Goal: Task Accomplishment & Management: Complete application form

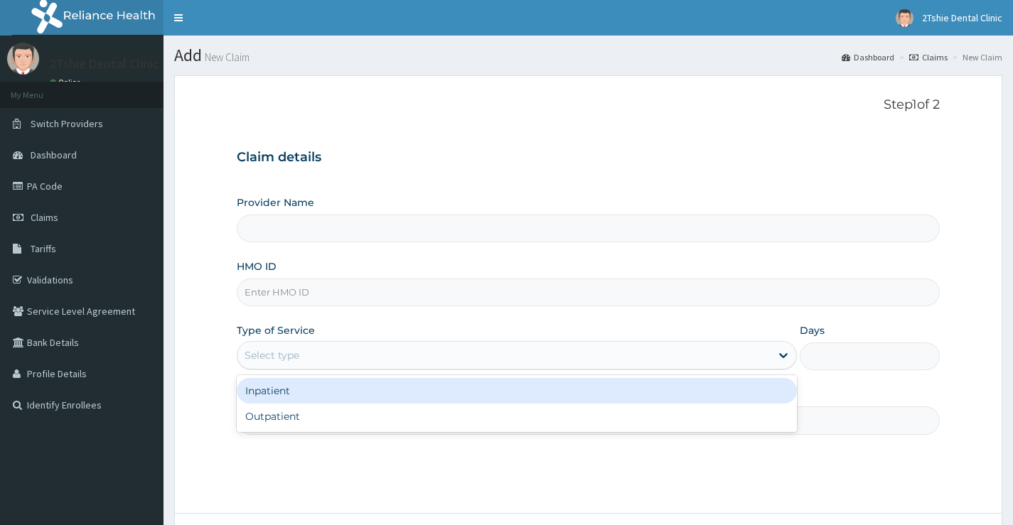
click at [292, 356] on div "Select type" at bounding box center [272, 355] width 55 height 14
type input "2Tshie dental Clinic"
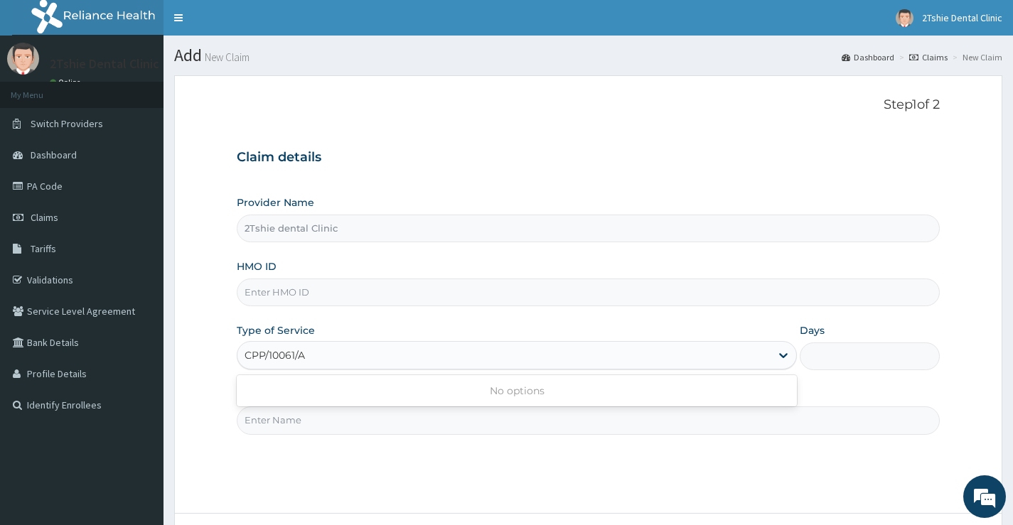
click at [245, 355] on input "CPP/10061/A" at bounding box center [276, 355] width 63 height 14
drag, startPoint x: 245, startPoint y: 355, endPoint x: 351, endPoint y: 354, distance: 106.6
click at [351, 354] on div "CPP/10061/A CPP/10061/A" at bounding box center [503, 355] width 533 height 23
type input "CPP/10061/A"
click at [332, 294] on input "HMO ID" at bounding box center [588, 293] width 703 height 28
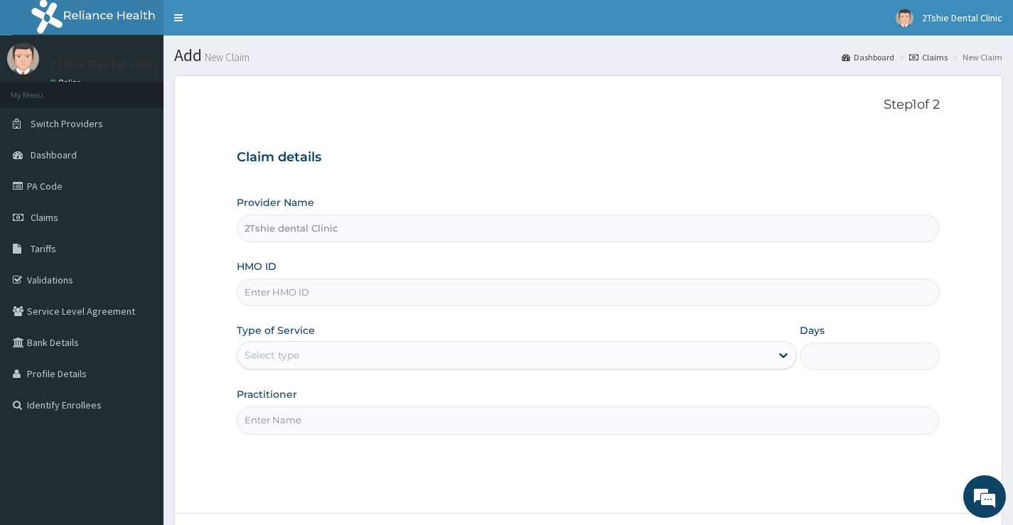
paste input "CPP/10061/A"
type input "CPP/10061/A"
click at [300, 348] on div "Select type" at bounding box center [503, 355] width 533 height 23
click at [287, 296] on input "CPP/10061/A" at bounding box center [588, 293] width 703 height 28
click at [326, 295] on input "CPP/10061/A" at bounding box center [588, 293] width 703 height 28
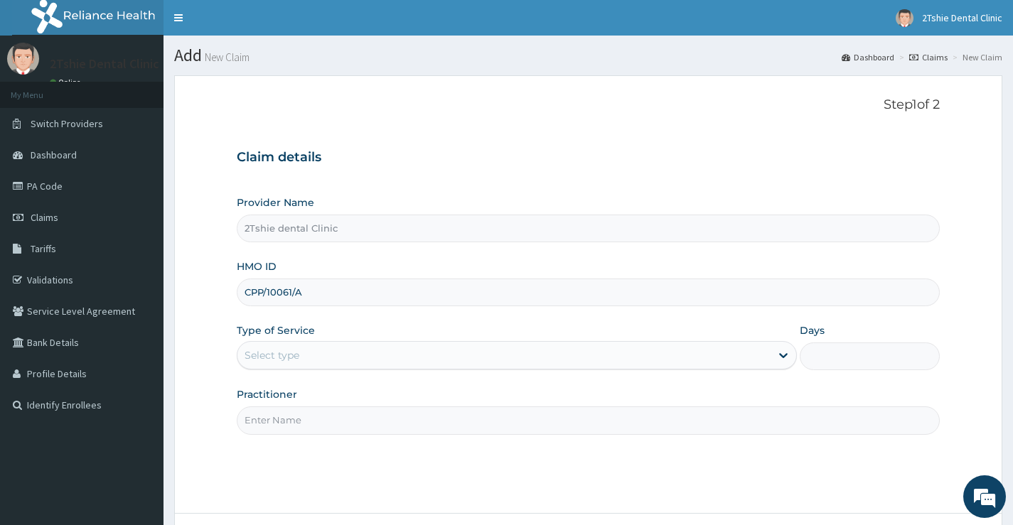
click at [262, 290] on input "CPP/10061/A" at bounding box center [588, 293] width 703 height 28
click at [264, 354] on div "Select type" at bounding box center [272, 355] width 55 height 14
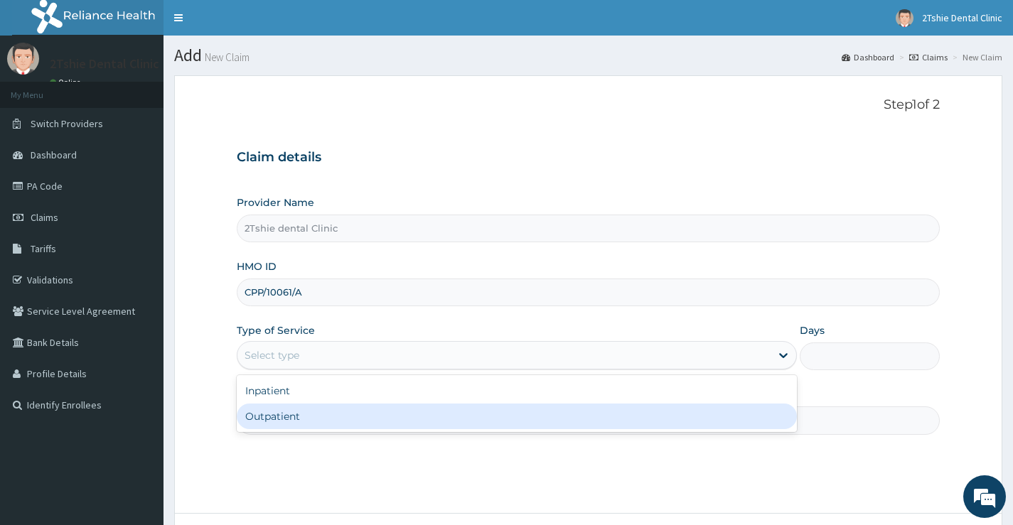
click at [279, 417] on div "Outpatient" at bounding box center [517, 417] width 560 height 26
type input "1"
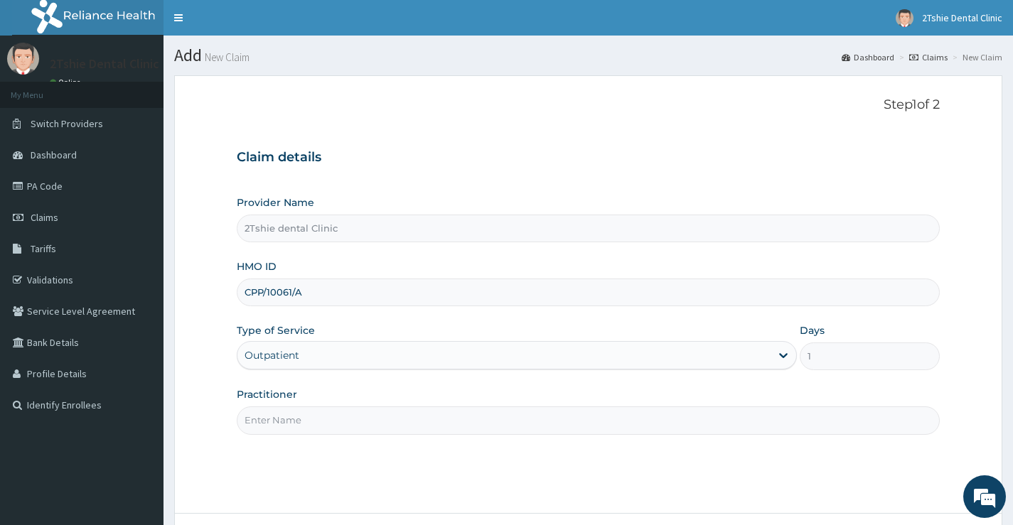
click at [292, 423] on input "Practitioner" at bounding box center [588, 421] width 703 height 28
type input "Dr. Ayuba"
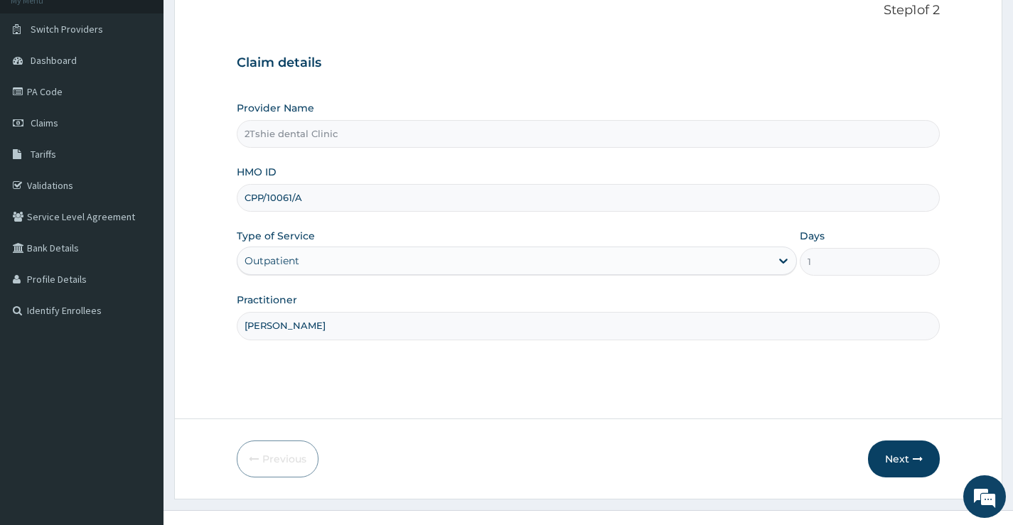
scroll to position [116, 0]
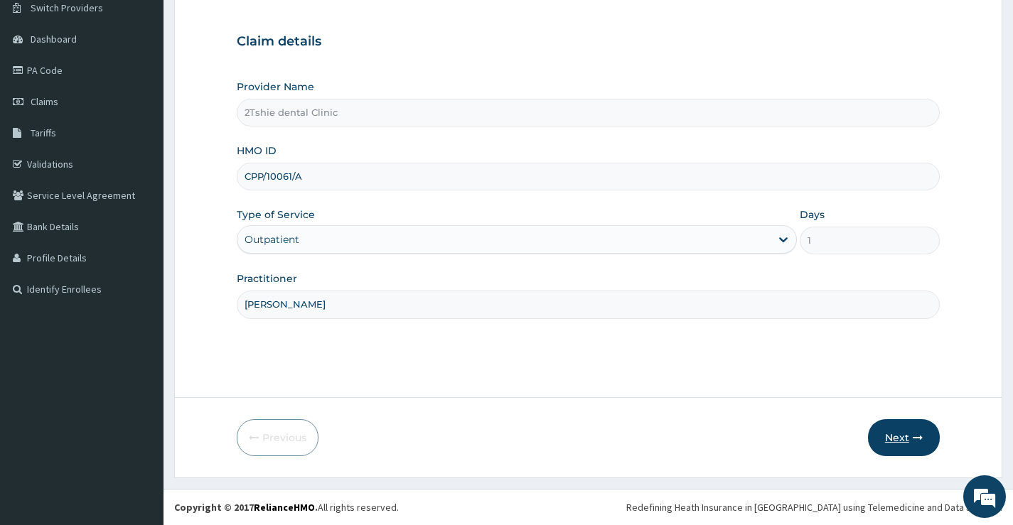
click at [902, 436] on button "Next" at bounding box center [904, 437] width 72 height 37
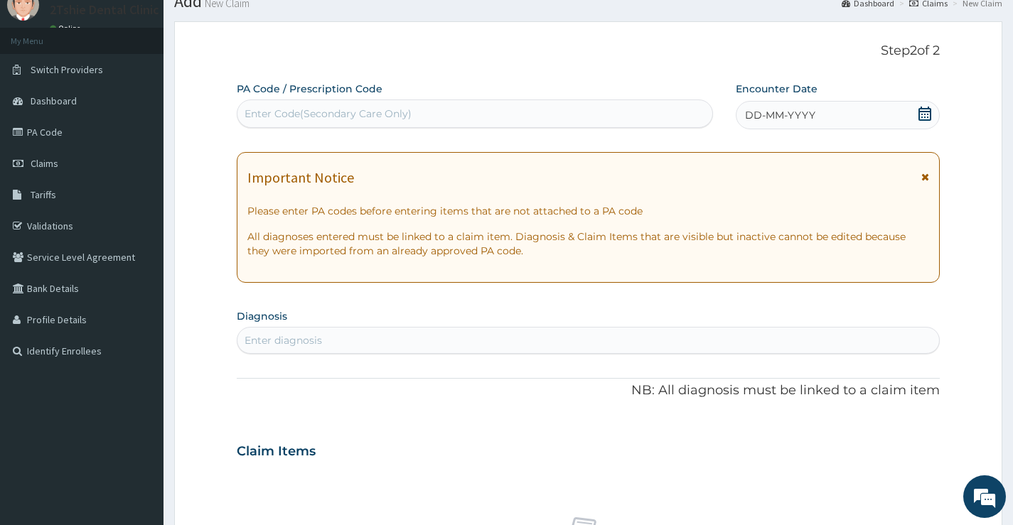
scroll to position [0, 0]
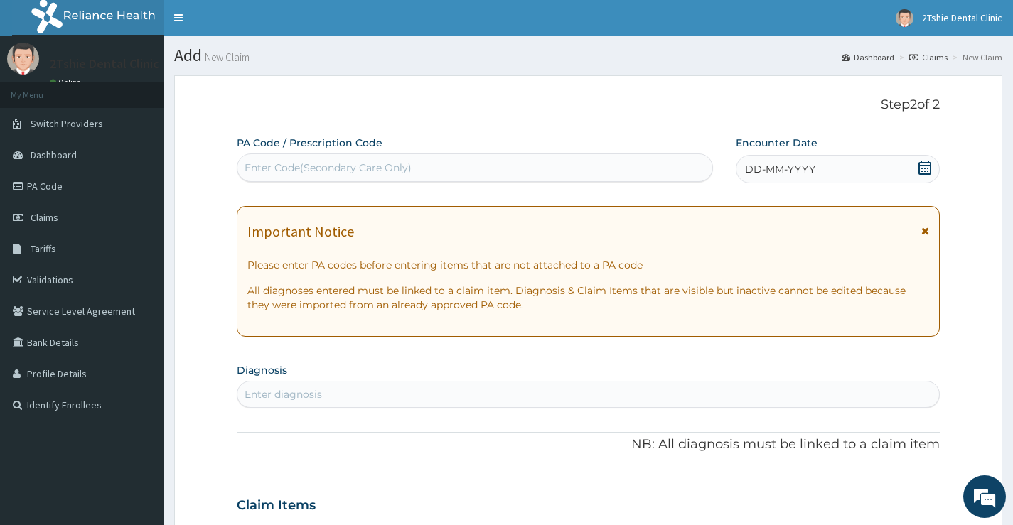
click at [559, 173] on div "Enter Code(Secondary Care Only)" at bounding box center [474, 167] width 475 height 23
click at [778, 175] on div "DD-MM-YYYY" at bounding box center [838, 169] width 204 height 28
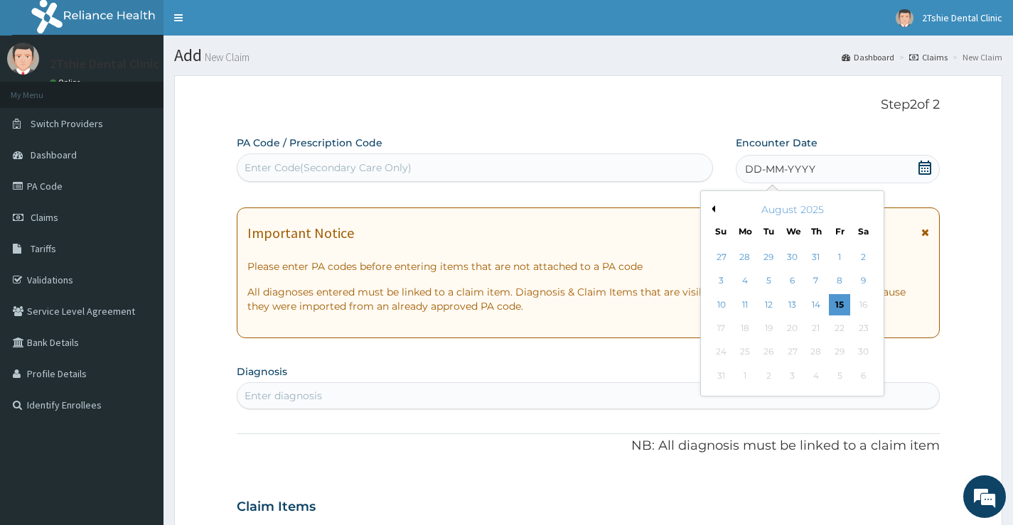
click at [778, 168] on span "DD-MM-YYYY" at bounding box center [780, 169] width 70 height 14
click at [842, 305] on div "15" at bounding box center [839, 304] width 21 height 21
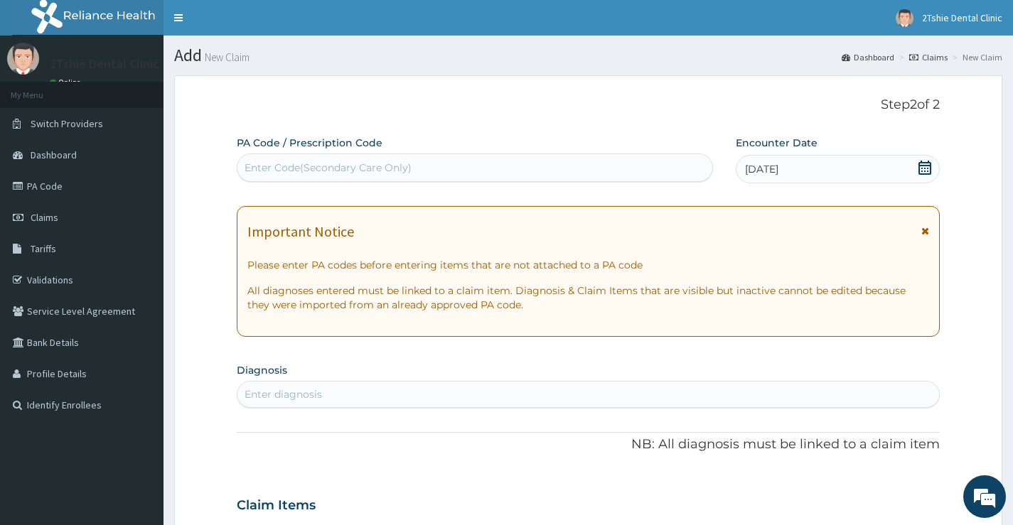
click at [486, 164] on div "Enter Code(Secondary Care Only)" at bounding box center [474, 167] width 475 height 23
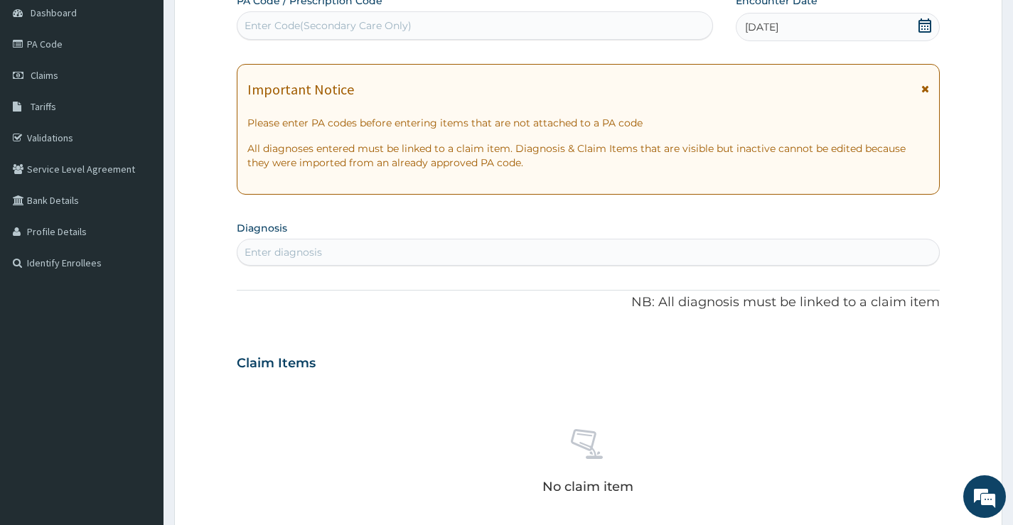
click at [594, 247] on div "Enter diagnosis" at bounding box center [588, 252] width 702 height 23
type input "GINGI"
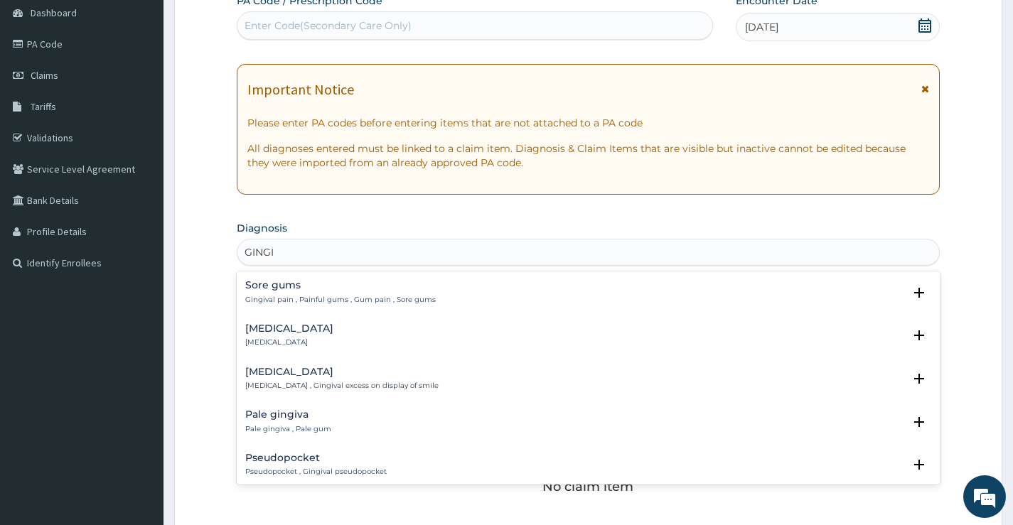
click at [264, 339] on p "[MEDICAL_DATA]" at bounding box center [289, 343] width 88 height 10
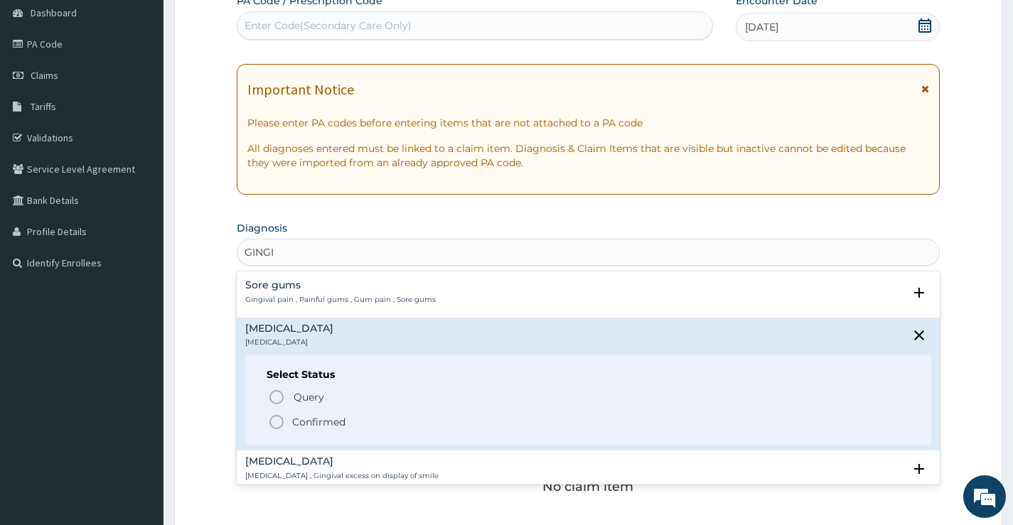
click at [278, 422] on icon "status option filled" at bounding box center [276, 422] width 17 height 17
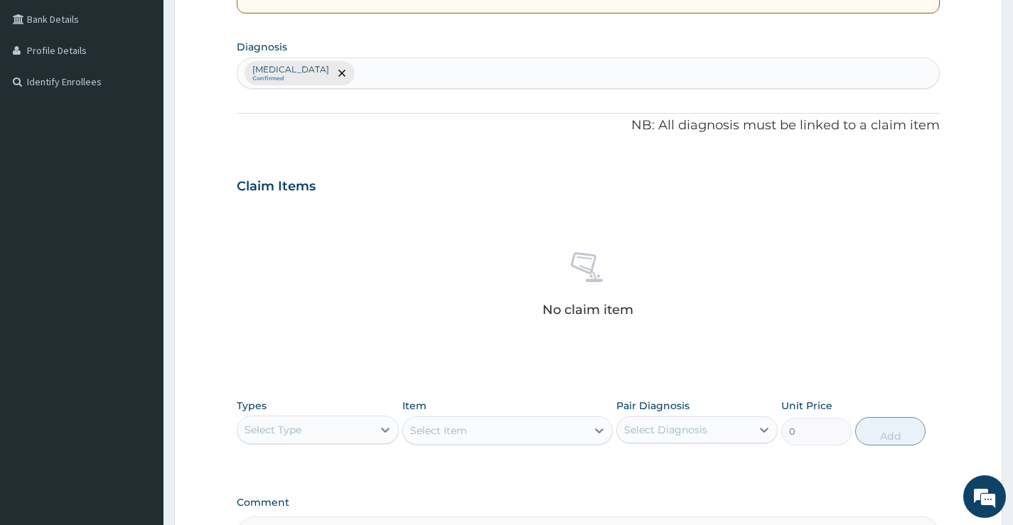
scroll to position [355, 0]
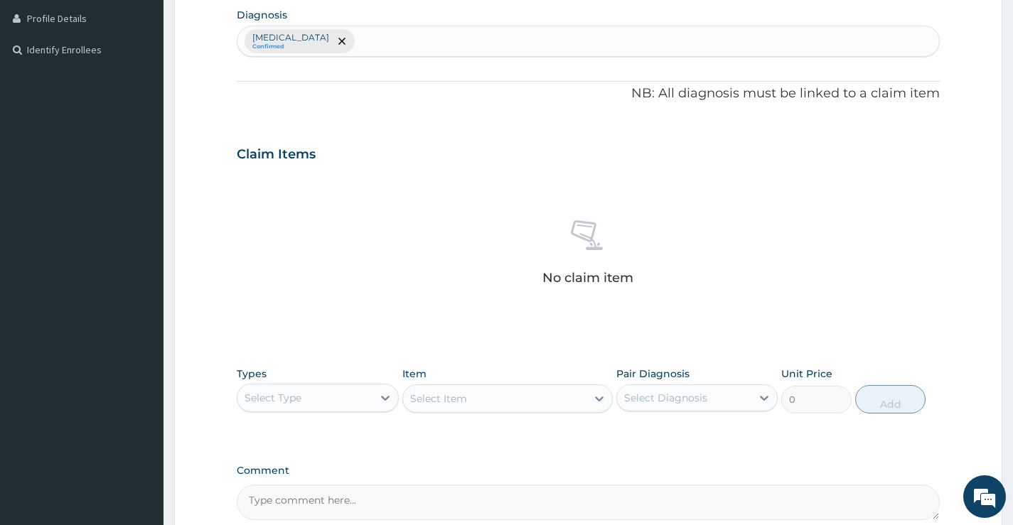
click at [354, 400] on div "Select Type" at bounding box center [304, 398] width 134 height 23
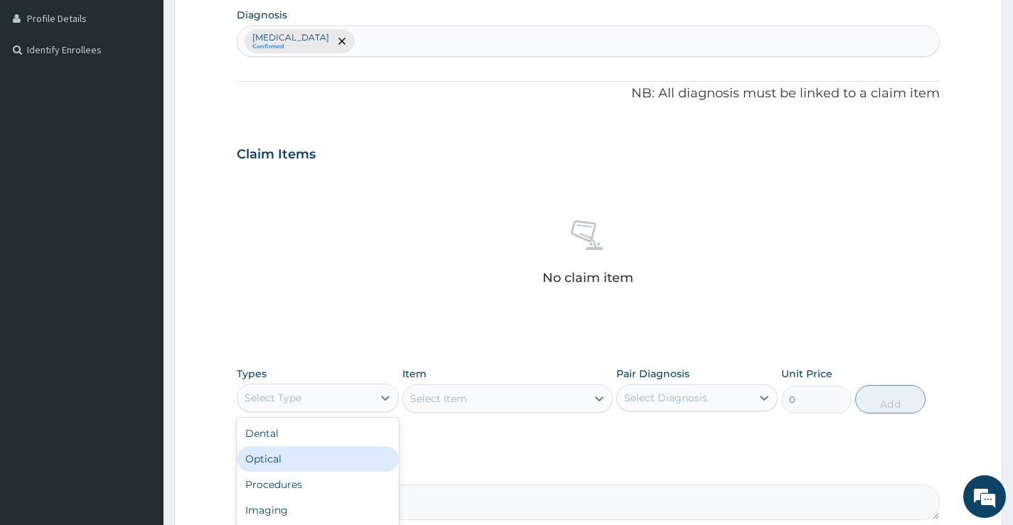
click at [313, 432] on div "Dental" at bounding box center [317, 434] width 161 height 26
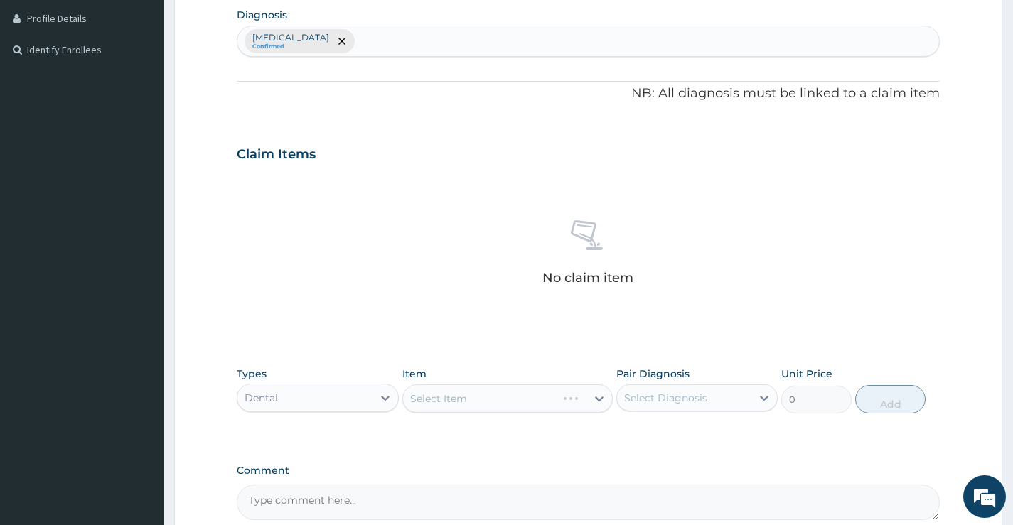
click at [313, 432] on div "Types option Dental, selected. Select is focused ,type to refine list, press Do…" at bounding box center [588, 401] width 703 height 82
click at [521, 405] on div "Select Item" at bounding box center [507, 399] width 211 height 28
click at [580, 402] on div "Select Item" at bounding box center [495, 398] width 184 height 23
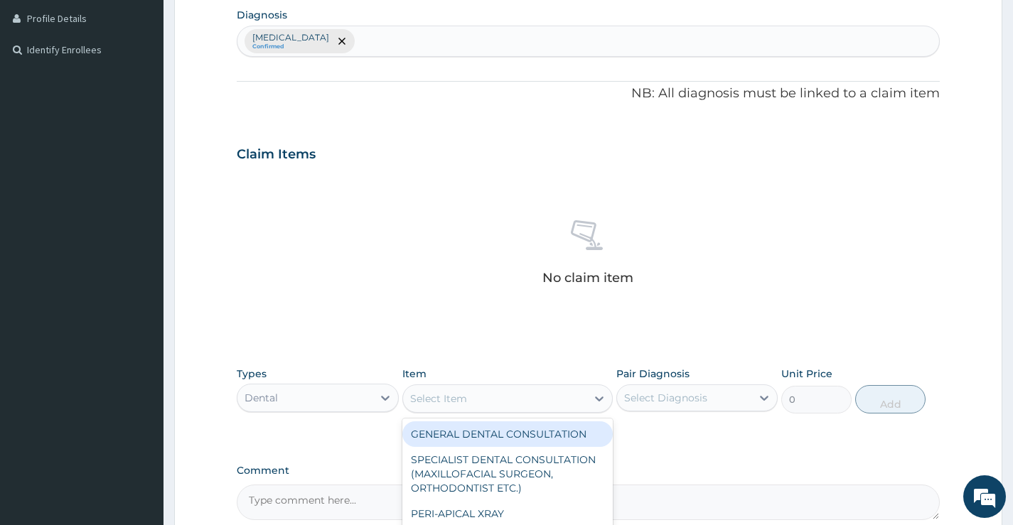
click at [547, 433] on div "GENERAL DENTAL CONSULTATION" at bounding box center [507, 435] width 211 height 26
type input "5000"
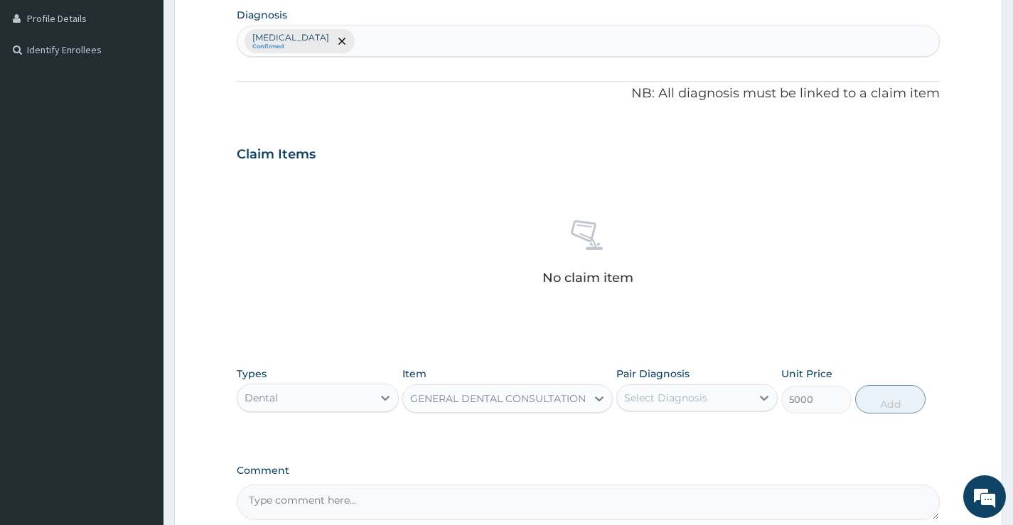
drag, startPoint x: 548, startPoint y: 433, endPoint x: 584, endPoint y: 423, distance: 36.9
click at [551, 432] on div "Types Dental Item GENERAL DENTAL CONSULTATION Pair Diagnosis Select Diagnosis U…" at bounding box center [588, 401] width 703 height 82
click at [749, 398] on div "Select Diagnosis" at bounding box center [684, 398] width 134 height 23
drag, startPoint x: 727, startPoint y: 427, endPoint x: 828, endPoint y: 419, distance: 100.5
click at [732, 427] on div "[MEDICAL_DATA]" at bounding box center [696, 434] width 161 height 29
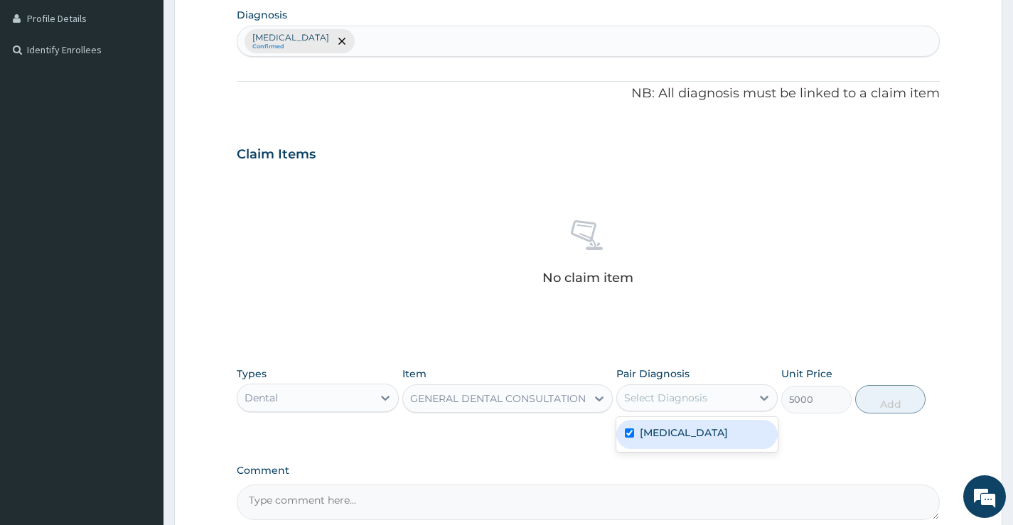
checkbox input "true"
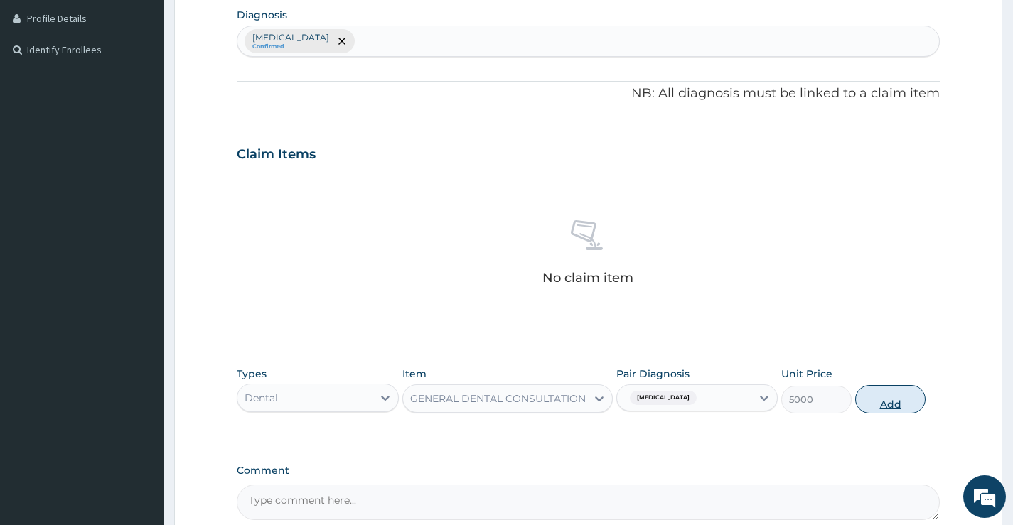
click at [896, 400] on button "Add" at bounding box center [890, 399] width 70 height 28
type input "0"
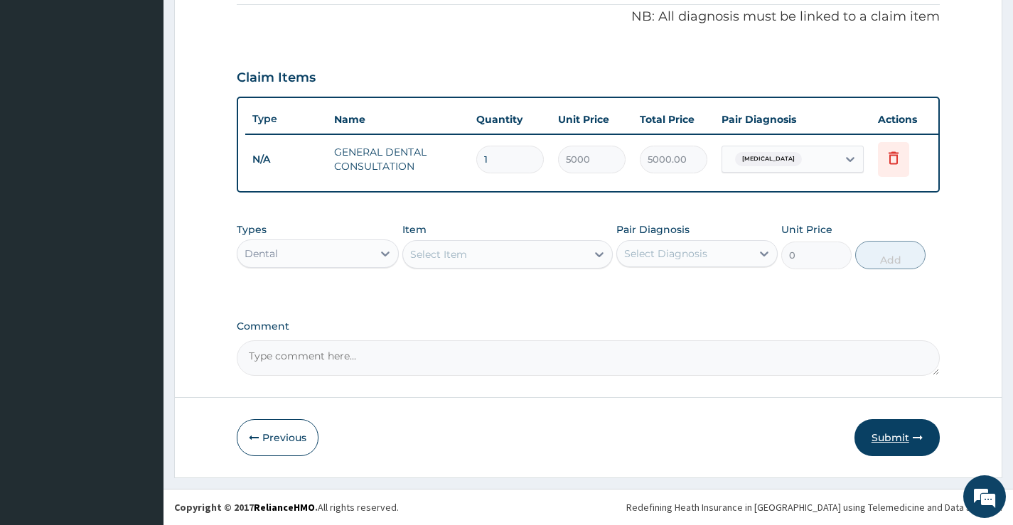
click at [885, 439] on button "Submit" at bounding box center [897, 437] width 85 height 37
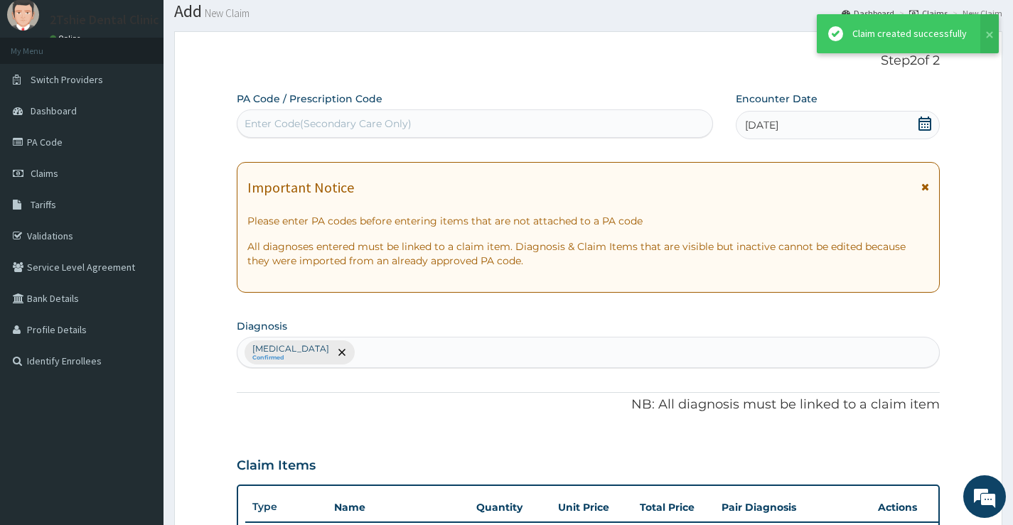
scroll to position [443, 0]
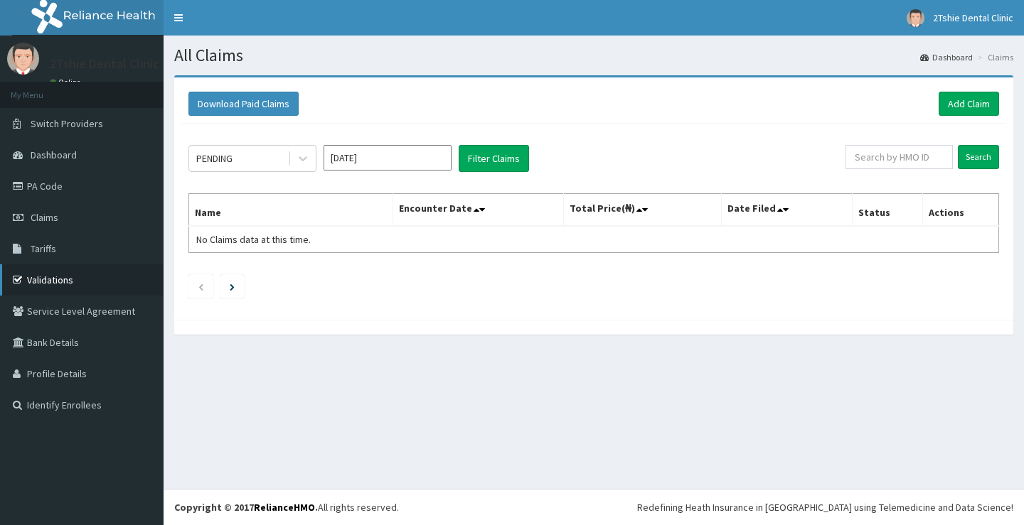
click at [65, 282] on link "Validations" at bounding box center [82, 279] width 164 height 31
click at [975, 99] on link "Add Claim" at bounding box center [968, 104] width 60 height 24
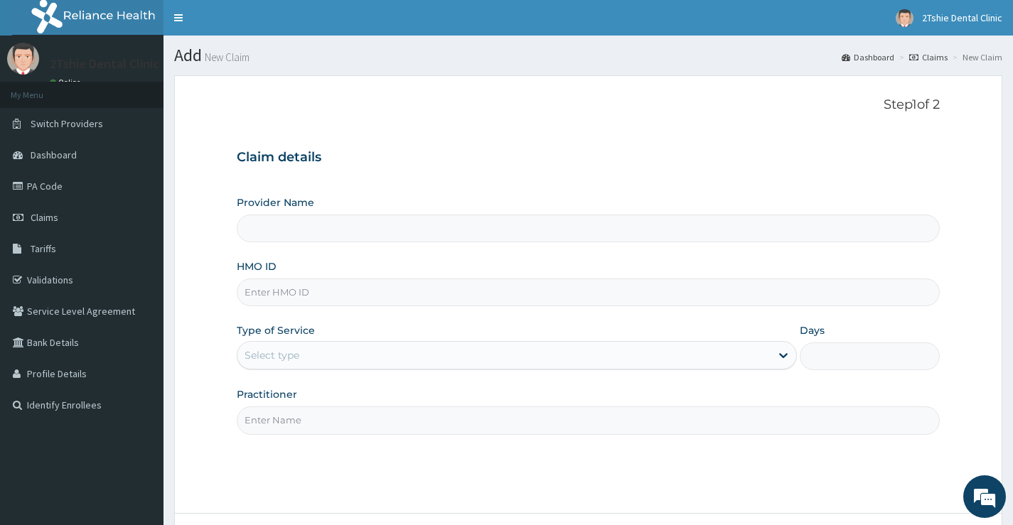
click at [348, 299] on input "HMO ID" at bounding box center [588, 293] width 703 height 28
paste input "CPP/10061/C"
type input "CPP/10061/C"
type input "2Tshie dental Clinic"
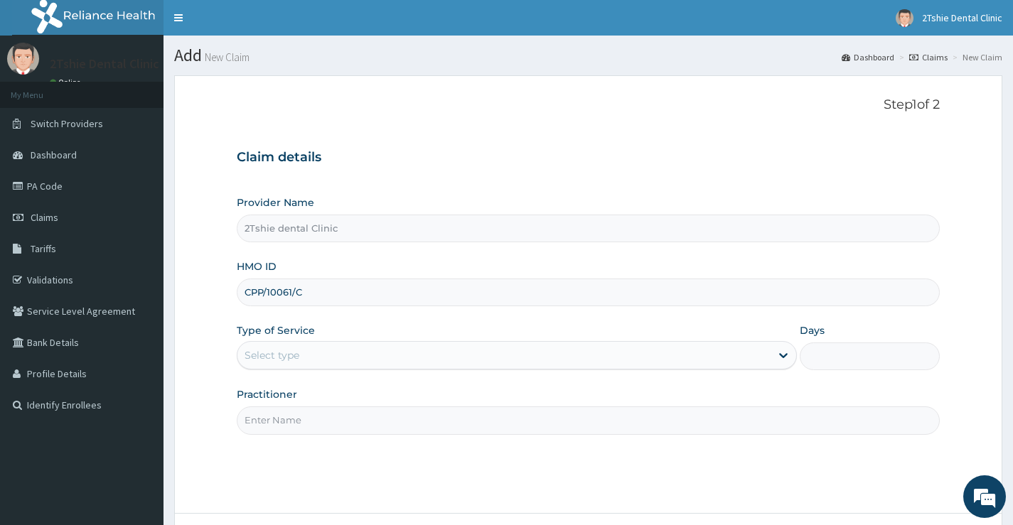
type input "CPP/10061/C"
click at [297, 354] on div "Select type" at bounding box center [272, 355] width 55 height 14
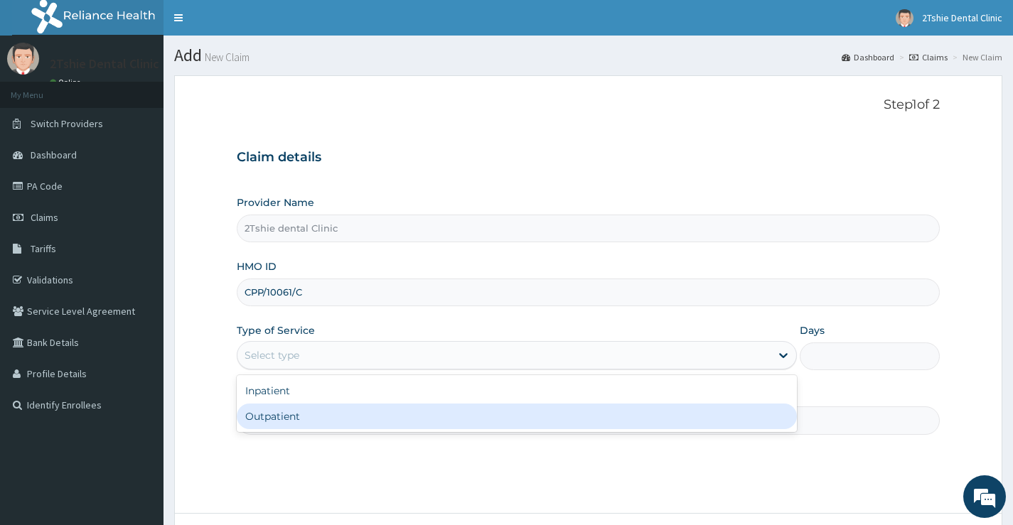
click at [297, 415] on div "Outpatient" at bounding box center [517, 417] width 560 height 26
type input "1"
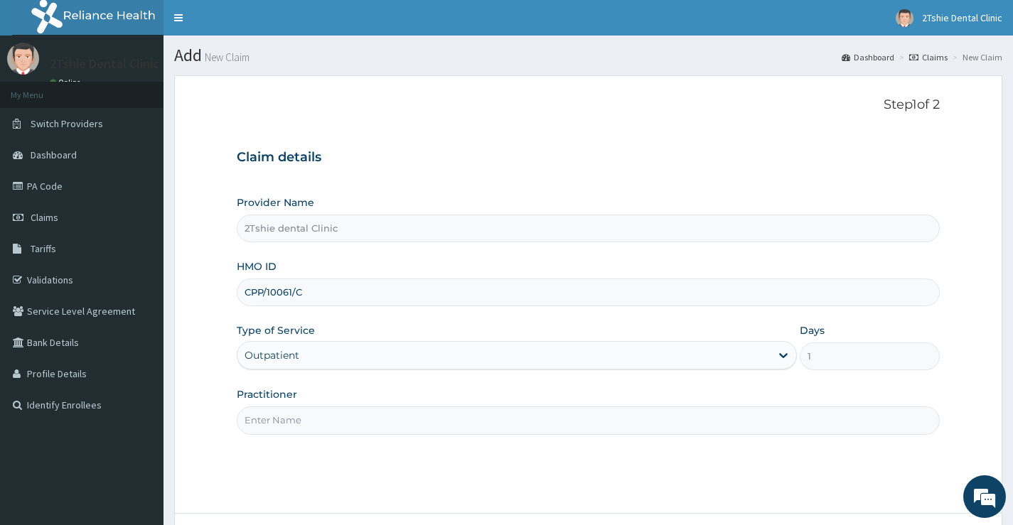
click at [551, 422] on input "Practitioner" at bounding box center [588, 421] width 703 height 28
type input "Dr. Ayuba"
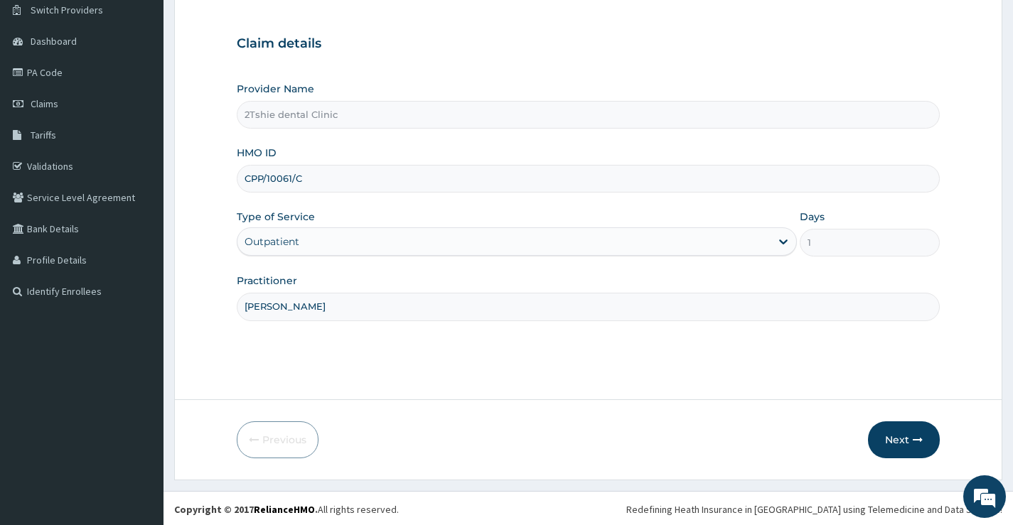
scroll to position [116, 0]
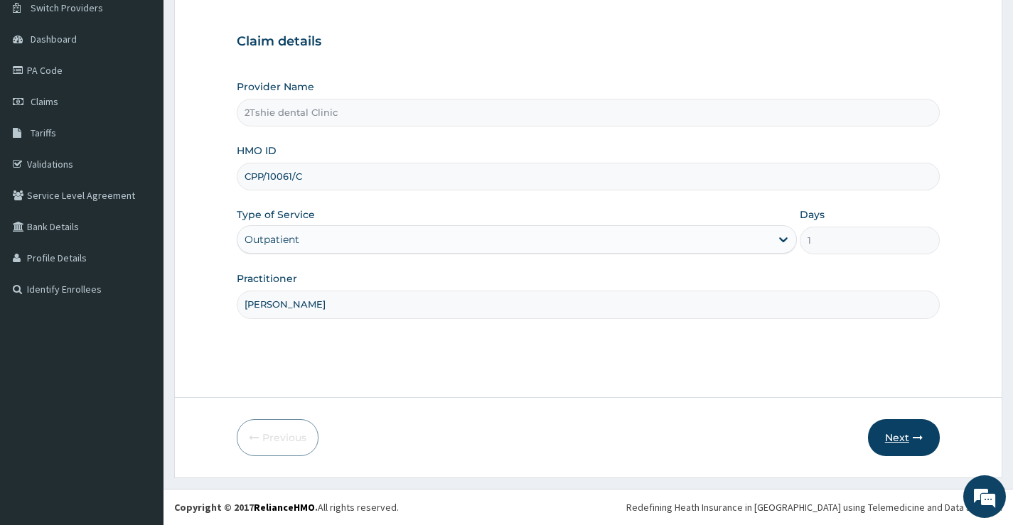
click at [901, 432] on button "Next" at bounding box center [904, 437] width 72 height 37
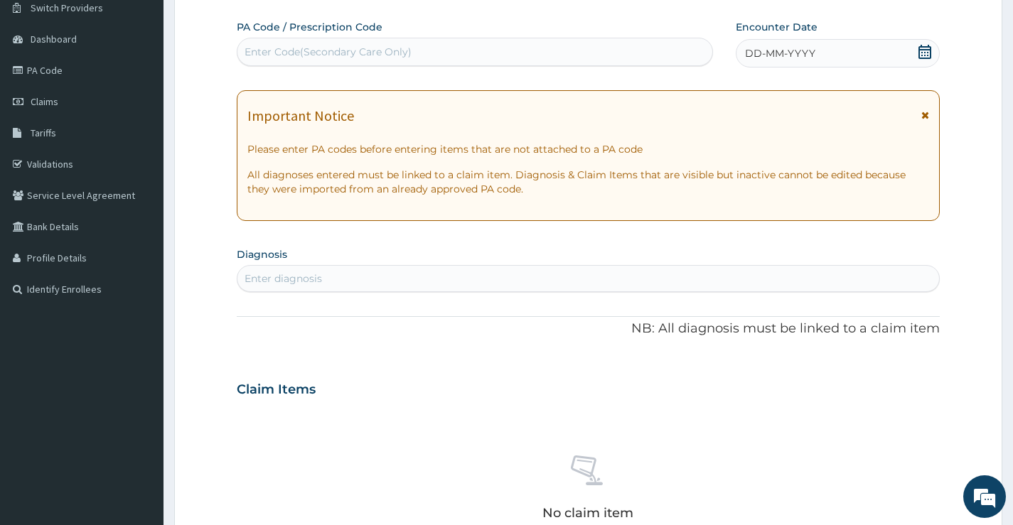
scroll to position [0, 0]
click at [791, 58] on span "DD-MM-YYYY" at bounding box center [780, 53] width 70 height 14
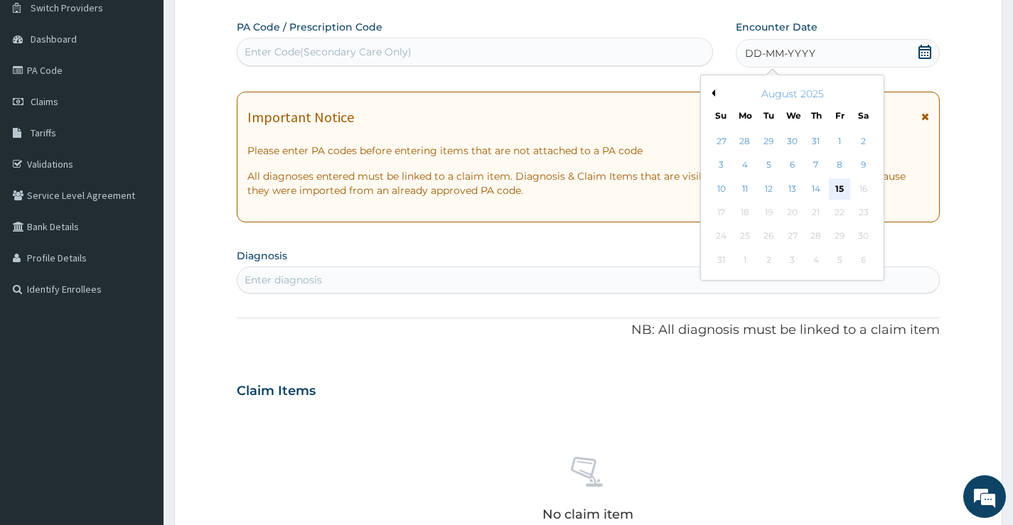
click at [845, 188] on div "15" at bounding box center [839, 188] width 21 height 21
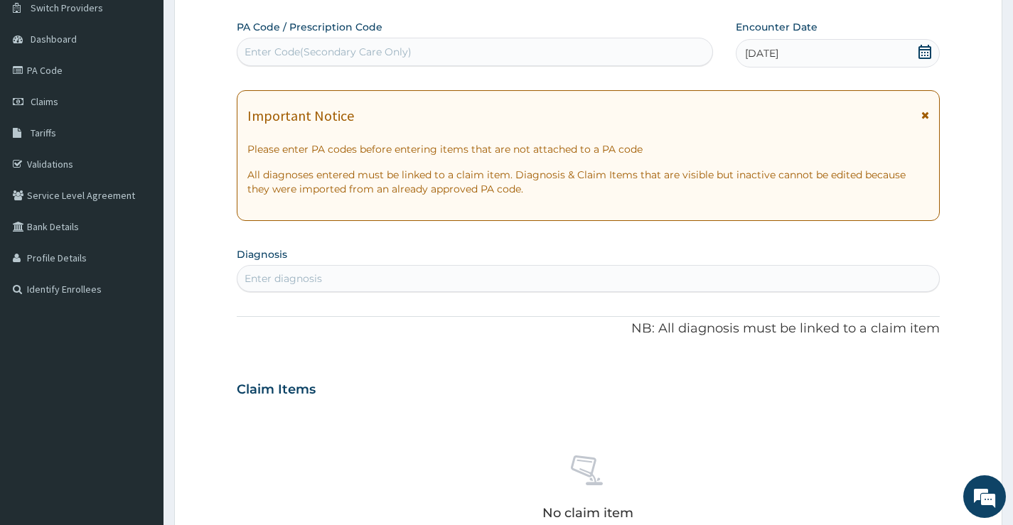
click at [624, 284] on div "Enter diagnosis" at bounding box center [588, 278] width 702 height 23
type input "GINGI"
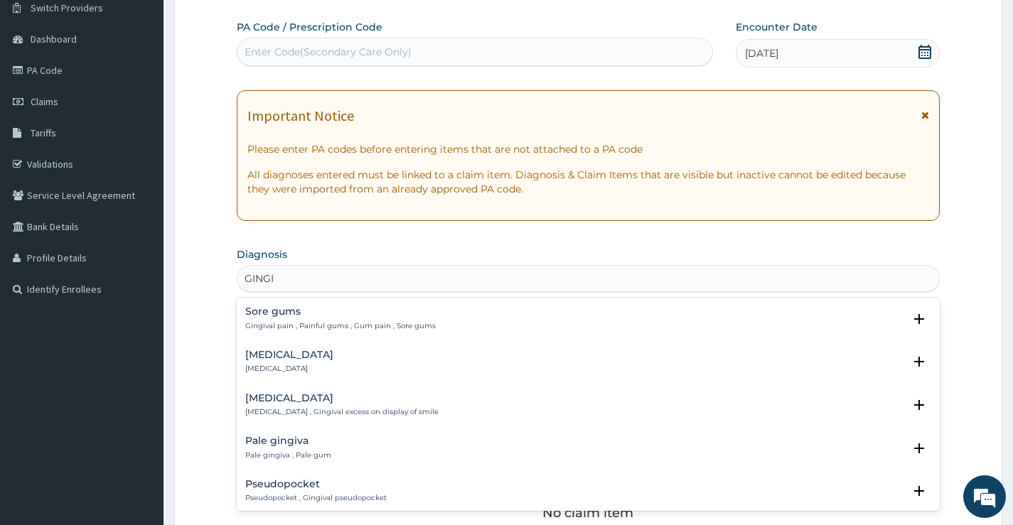
click at [272, 352] on h4 "[MEDICAL_DATA]" at bounding box center [289, 355] width 88 height 11
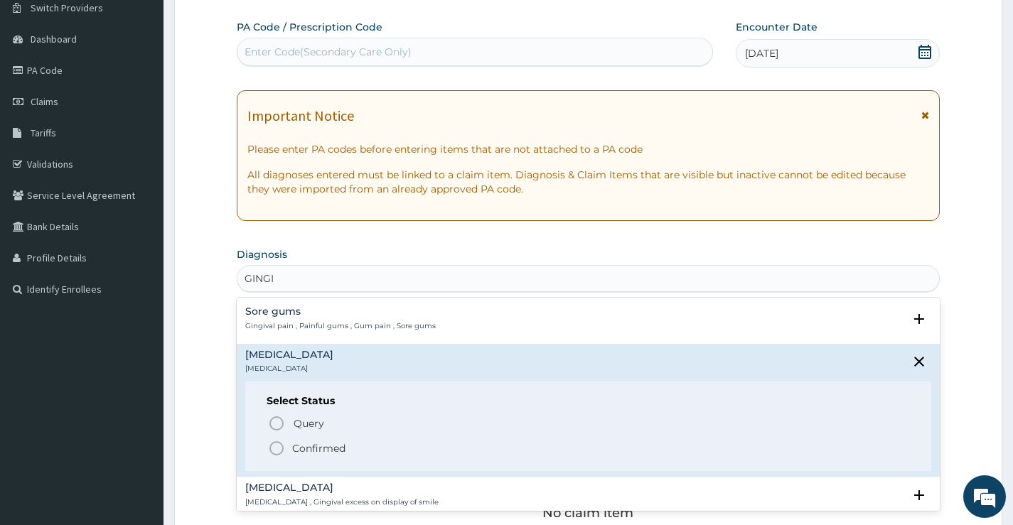
click at [276, 454] on icon "status option filled" at bounding box center [276, 448] width 17 height 17
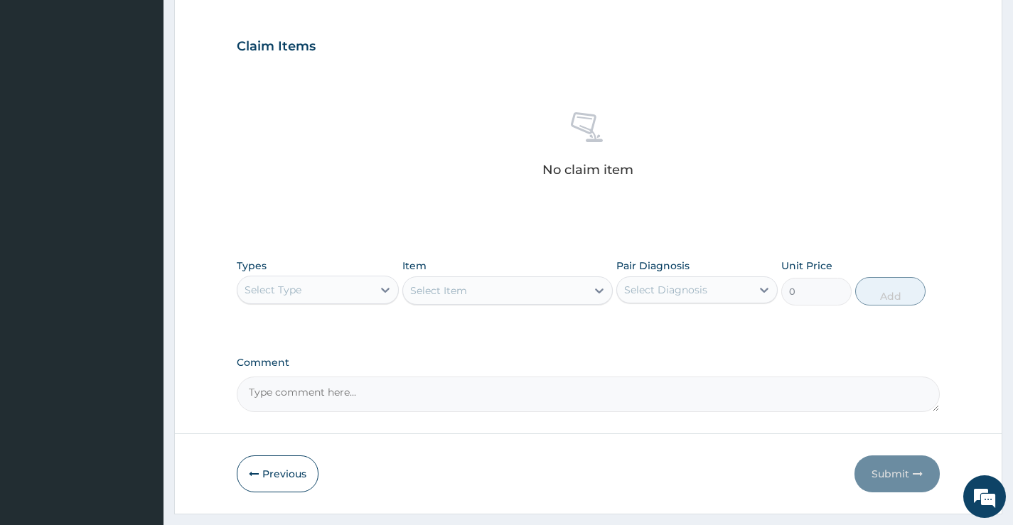
scroll to position [471, 0]
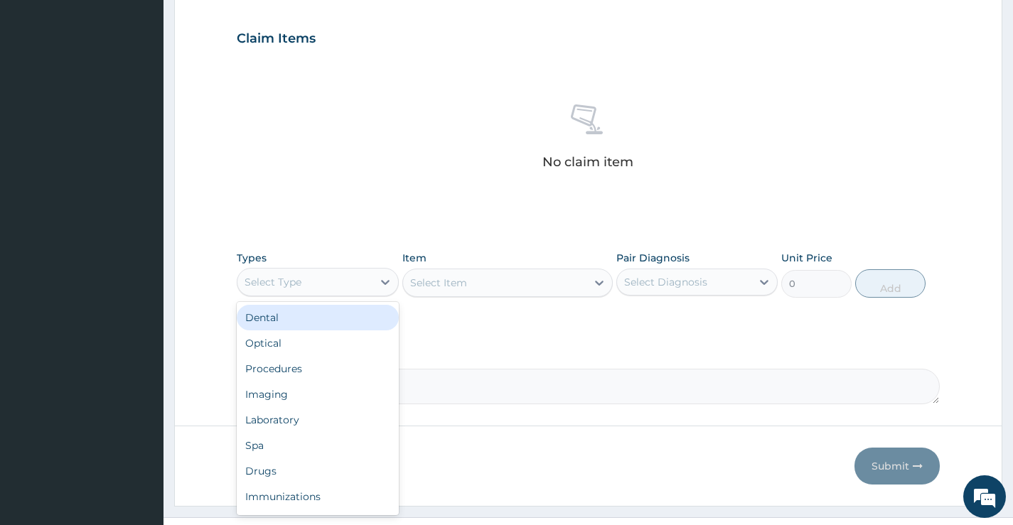
click at [369, 287] on div "Select Type" at bounding box center [304, 282] width 134 height 23
click at [323, 320] on div "Dental" at bounding box center [317, 318] width 161 height 26
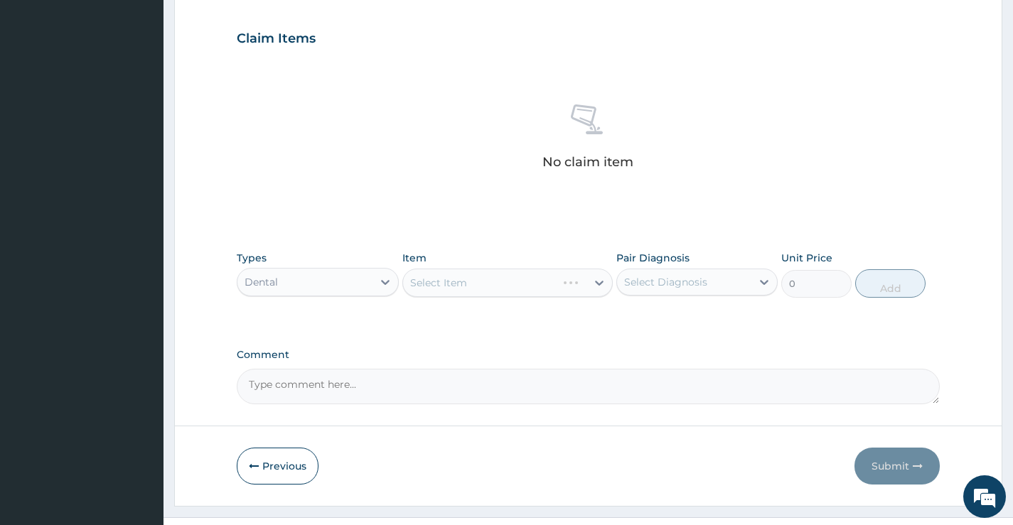
click at [446, 292] on div "Select Item" at bounding box center [507, 283] width 211 height 28
click at [536, 289] on div "Select Item" at bounding box center [507, 283] width 211 height 28
click at [575, 284] on div "Select Item" at bounding box center [507, 283] width 211 height 28
click at [557, 284] on div "Select Item" at bounding box center [480, 283] width 154 height 23
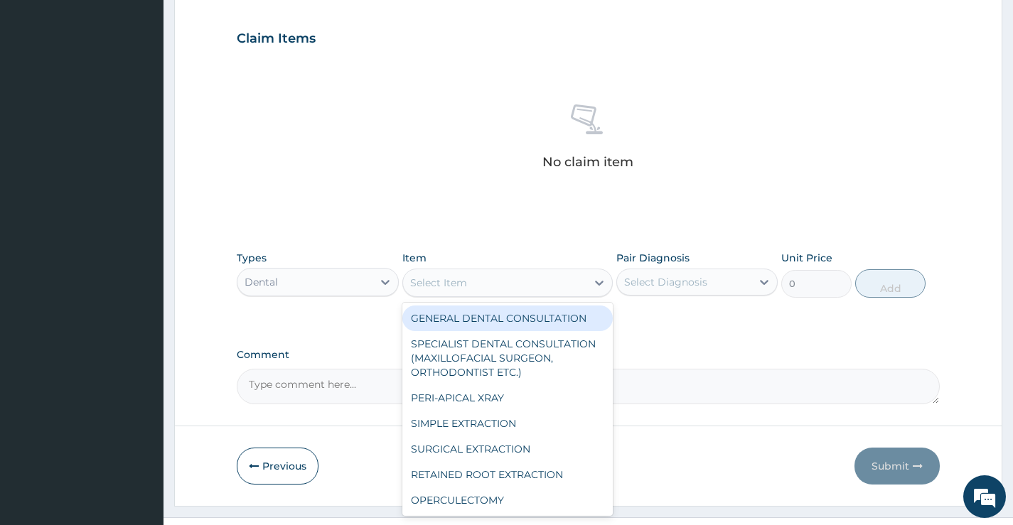
drag, startPoint x: 562, startPoint y: 322, endPoint x: 611, endPoint y: 314, distance: 49.0
click at [564, 322] on div "GENERAL DENTAL CONSULTATION" at bounding box center [507, 319] width 211 height 26
type input "5000"
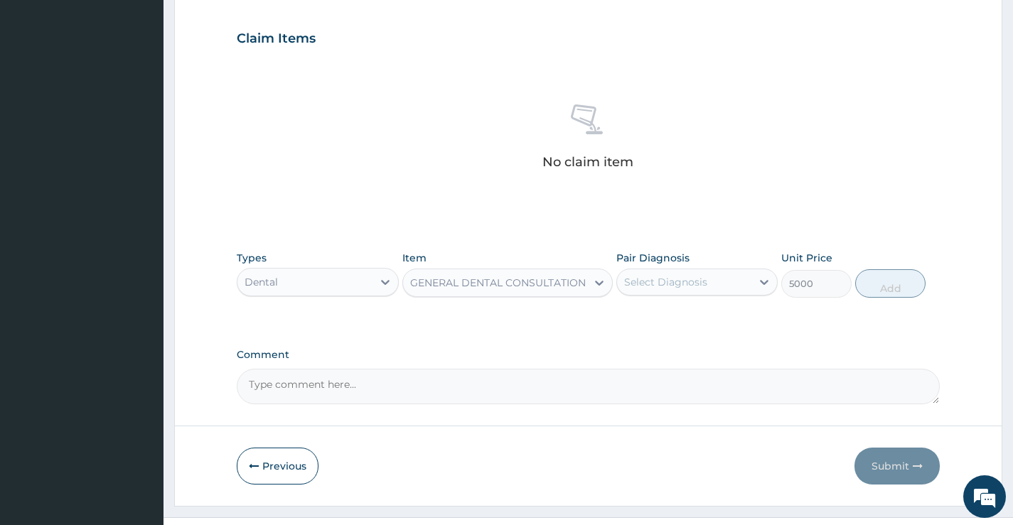
click at [694, 290] on div "Select Diagnosis" at bounding box center [684, 282] width 134 height 23
drag, startPoint x: 694, startPoint y: 311, endPoint x: 705, endPoint y: 312, distance: 10.7
click at [696, 312] on div "Gingivitis" at bounding box center [696, 318] width 161 height 29
checkbox input "true"
click at [869, 287] on button "Add" at bounding box center [890, 283] width 70 height 28
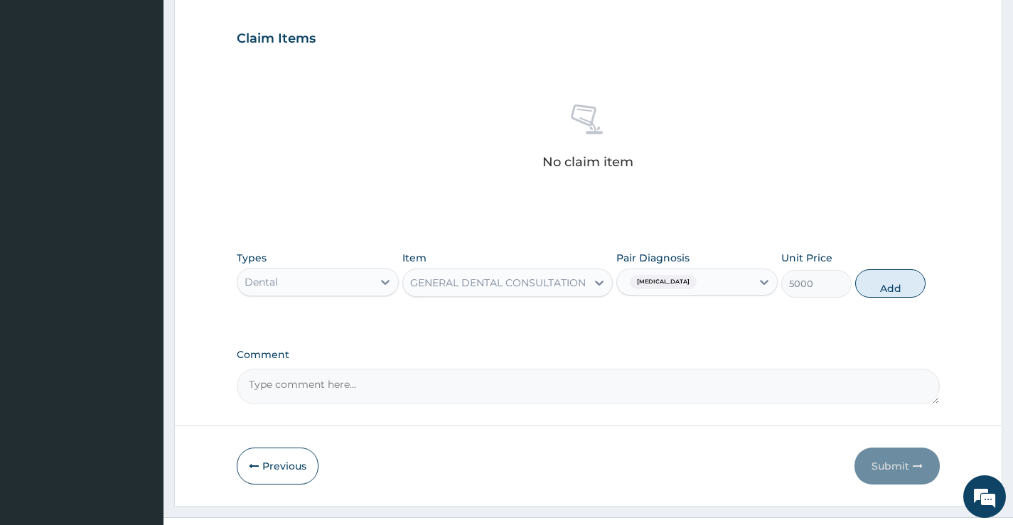
type input "0"
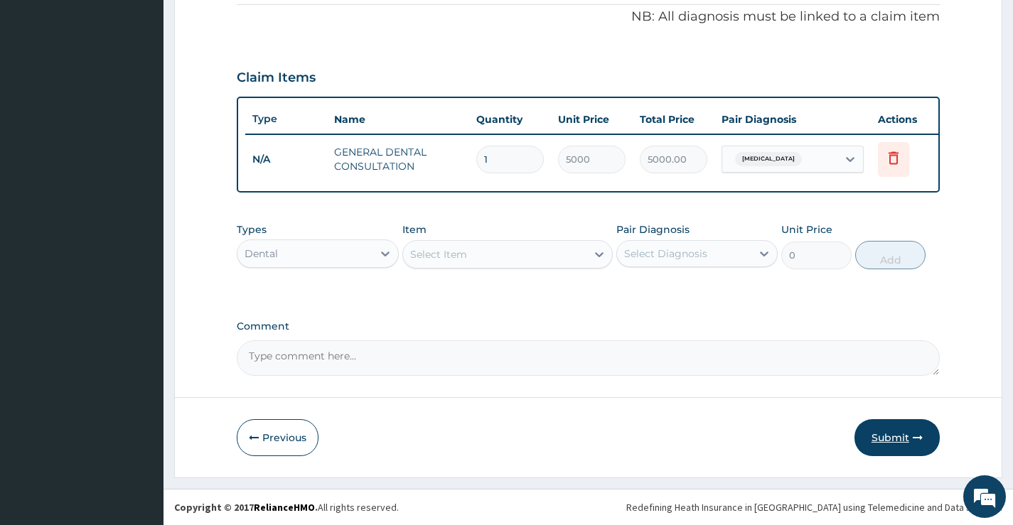
click at [900, 439] on button "Submit" at bounding box center [897, 437] width 85 height 37
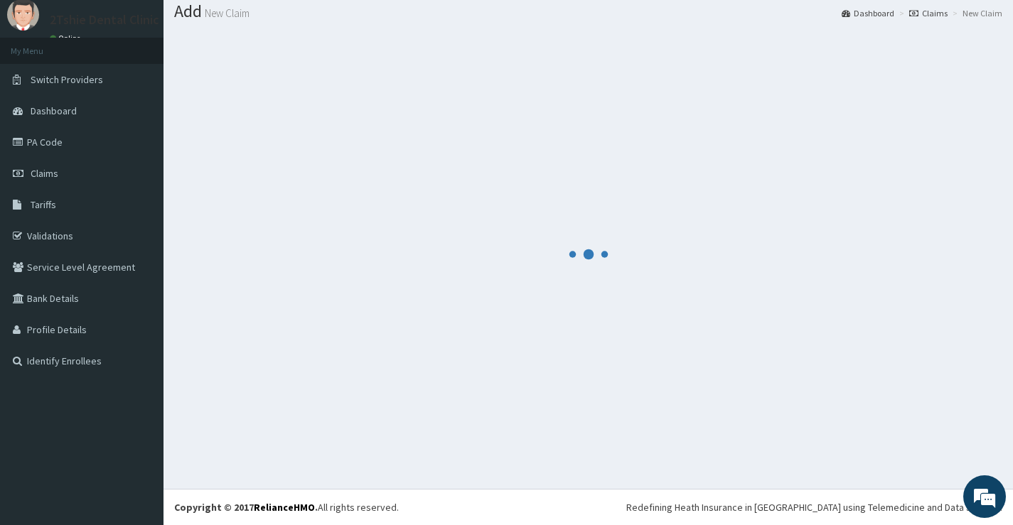
scroll to position [443, 0]
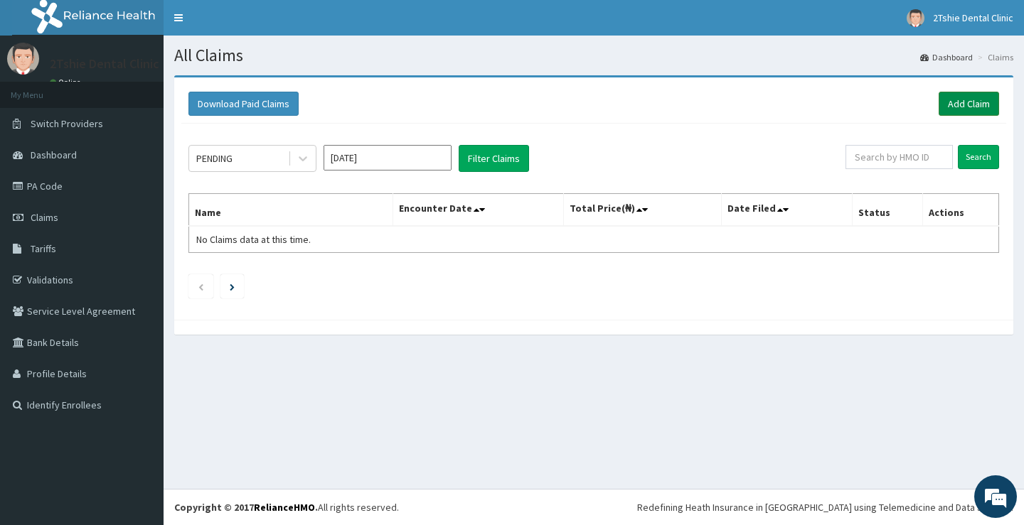
click at [965, 102] on link "Add Claim" at bounding box center [968, 104] width 60 height 24
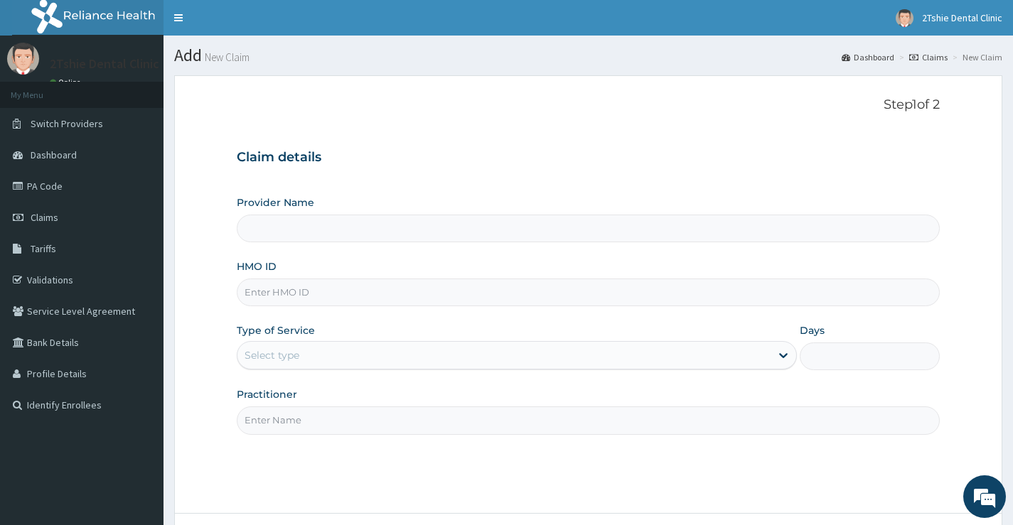
type input "2Tshie dental Clinic"
click at [301, 293] on input "HMO ID" at bounding box center [588, 293] width 703 height 28
paste input "CPP/10061/C"
type input "CPP/10061/D"
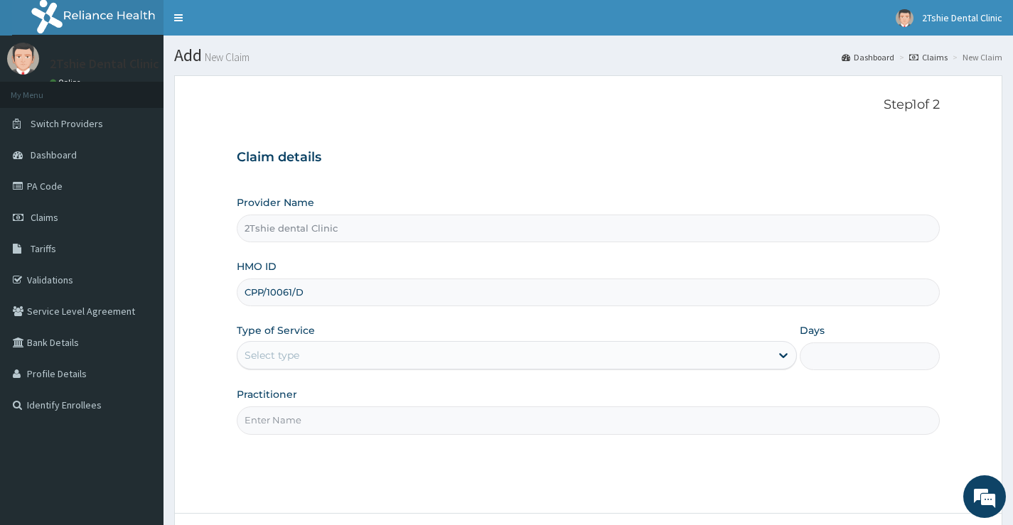
click at [286, 355] on div "Select type" at bounding box center [272, 355] width 55 height 14
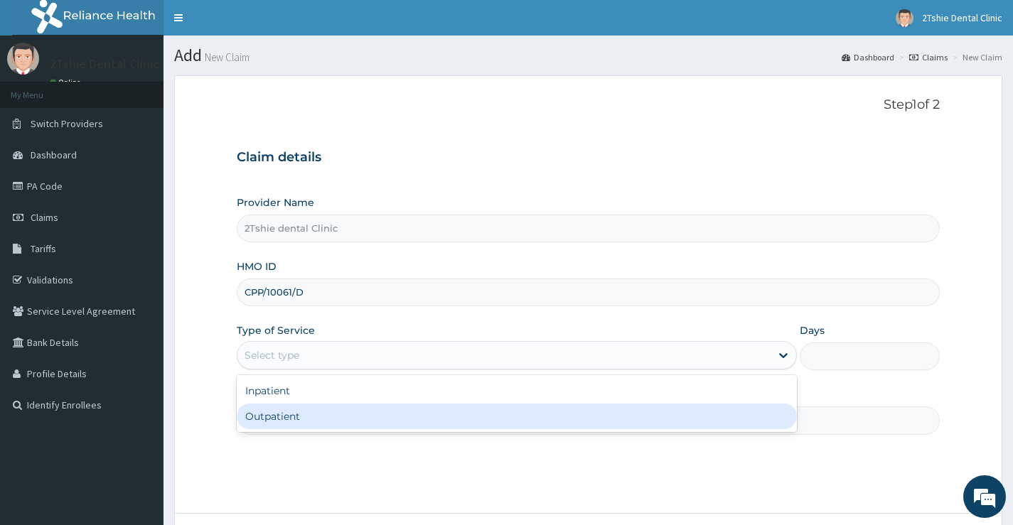
click at [267, 411] on div "Outpatient" at bounding box center [517, 417] width 560 height 26
type input "1"
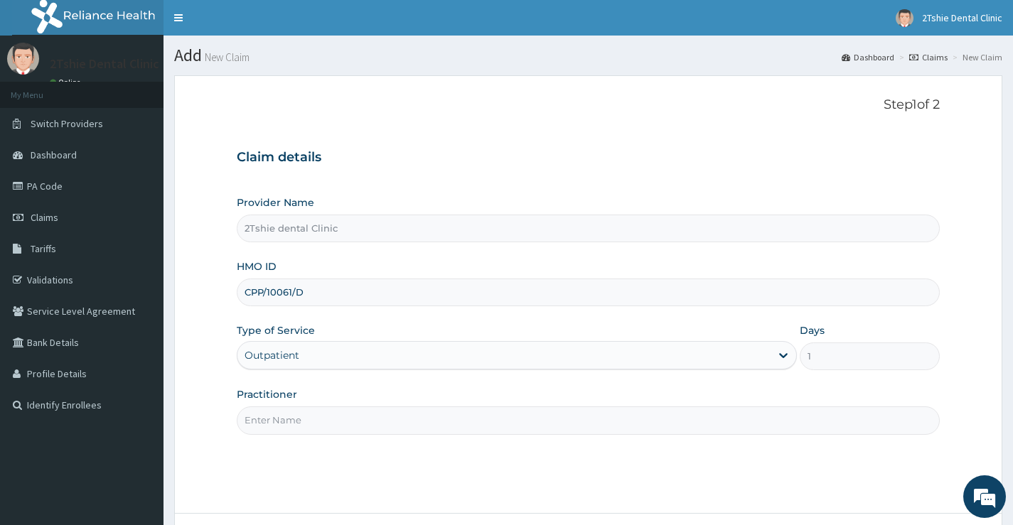
click at [310, 419] on input "Practitioner" at bounding box center [588, 421] width 703 height 28
type input "[PERSON_NAME]"
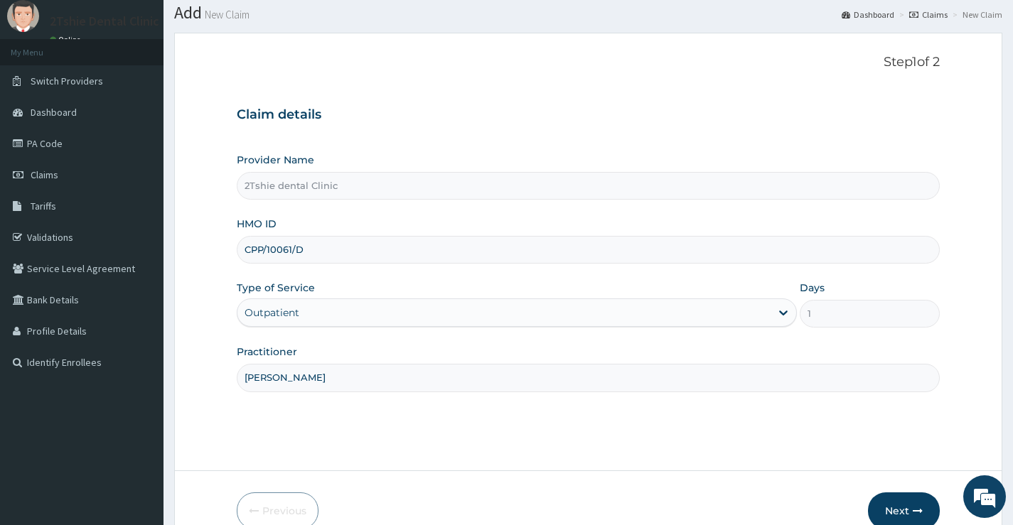
scroll to position [116, 0]
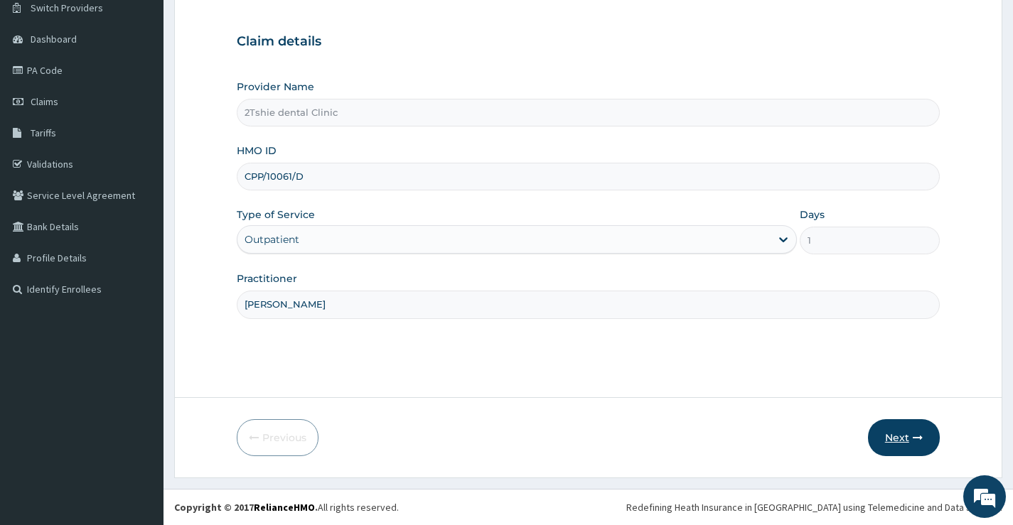
click at [896, 437] on button "Next" at bounding box center [904, 437] width 72 height 37
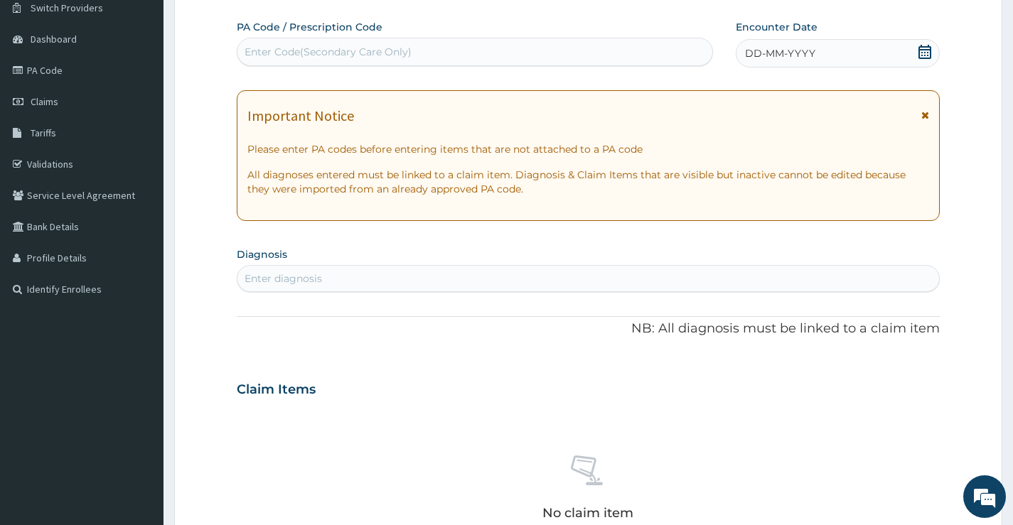
scroll to position [0, 0]
click at [926, 53] on icon at bounding box center [925, 52] width 14 height 14
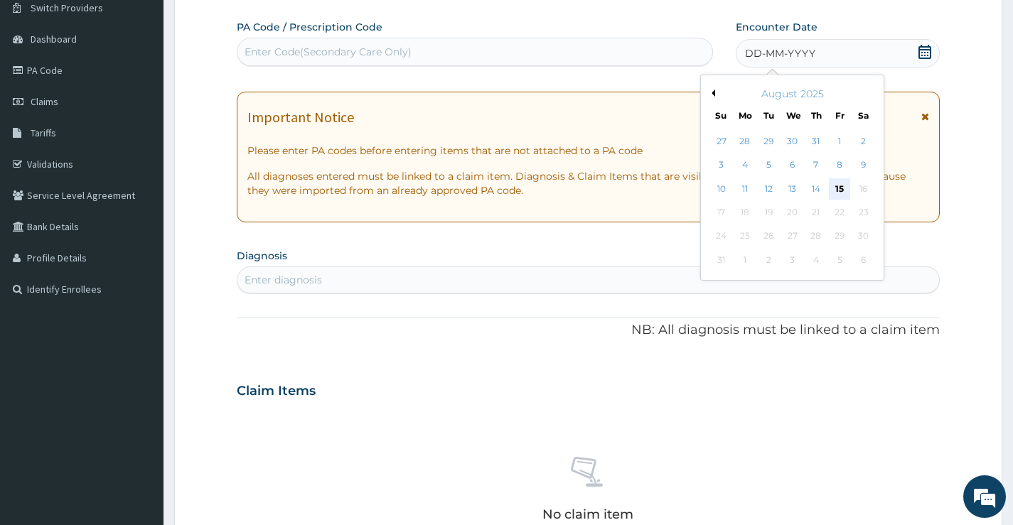
click at [843, 186] on div "15" at bounding box center [839, 188] width 21 height 21
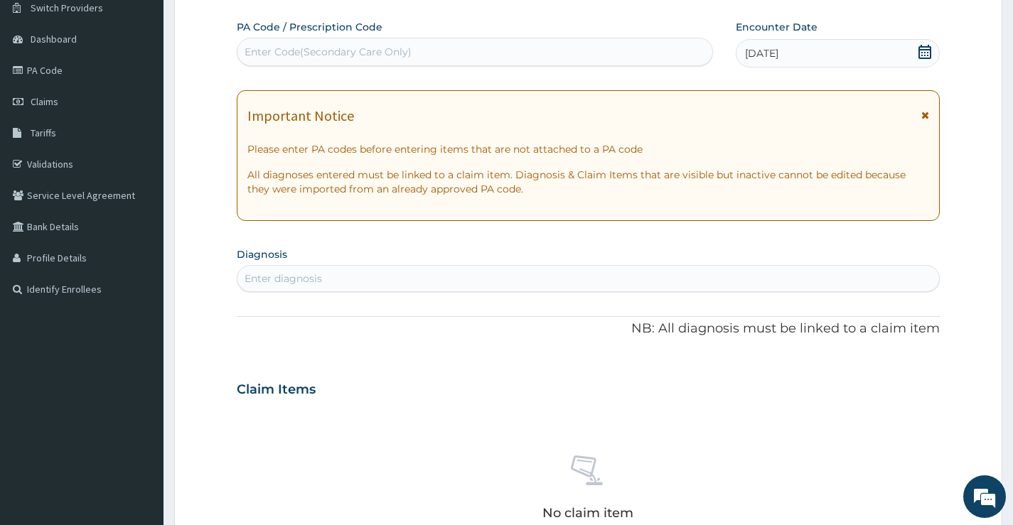
click at [418, 285] on div "Enter diagnosis" at bounding box center [588, 278] width 702 height 23
type input "GINGI"
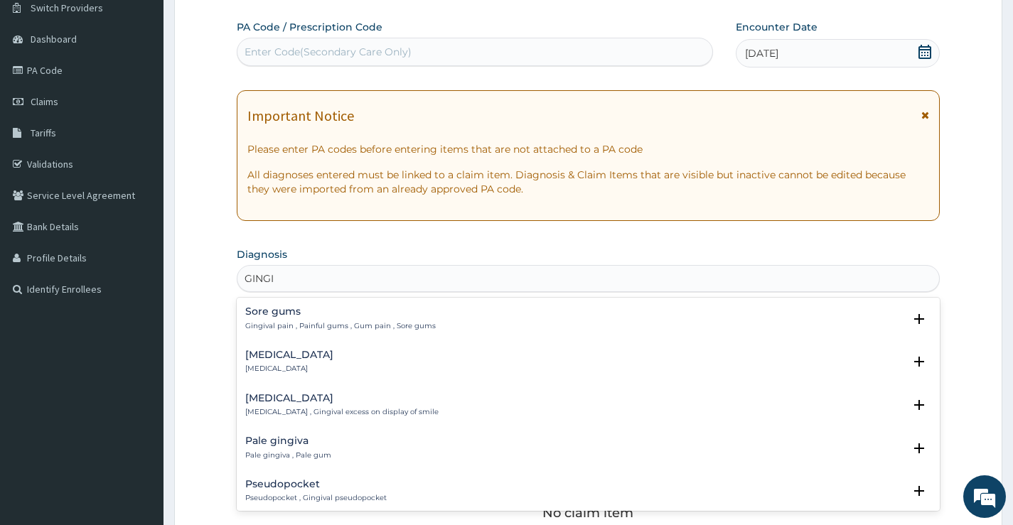
click at [257, 355] on h4 "Gingivitis" at bounding box center [289, 355] width 88 height 11
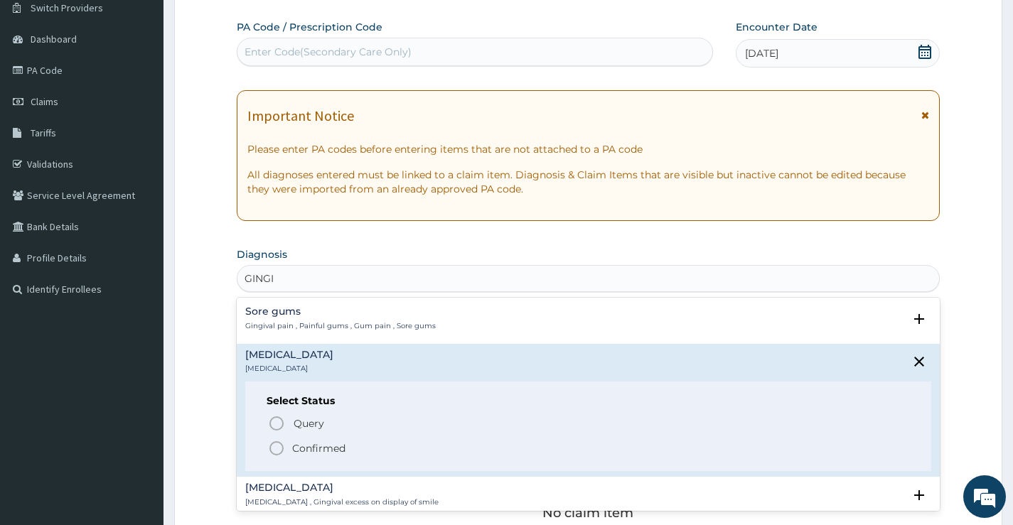
click at [281, 449] on icon "status option filled" at bounding box center [276, 448] width 17 height 17
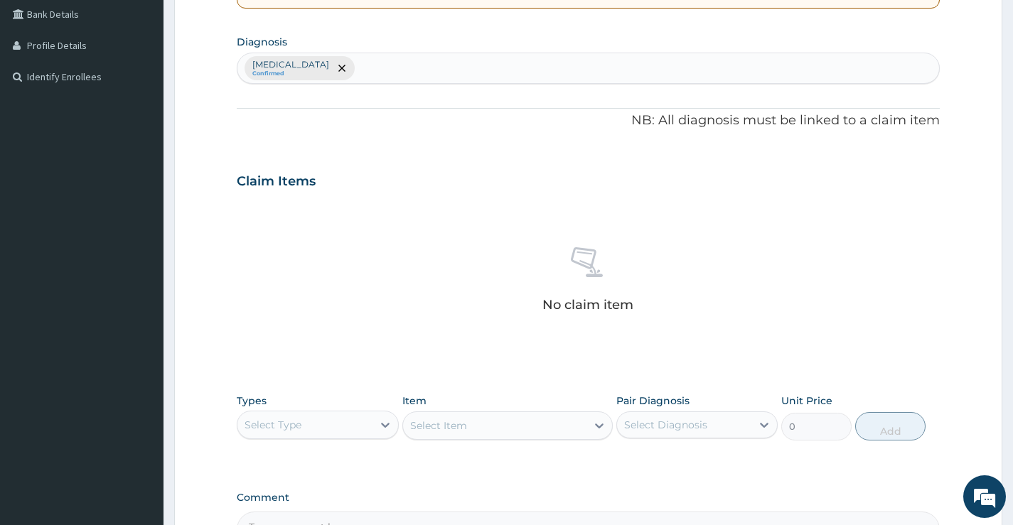
scroll to position [329, 0]
click at [355, 428] on div "Select Type" at bounding box center [304, 424] width 134 height 23
click at [343, 461] on div "Dental" at bounding box center [317, 460] width 161 height 26
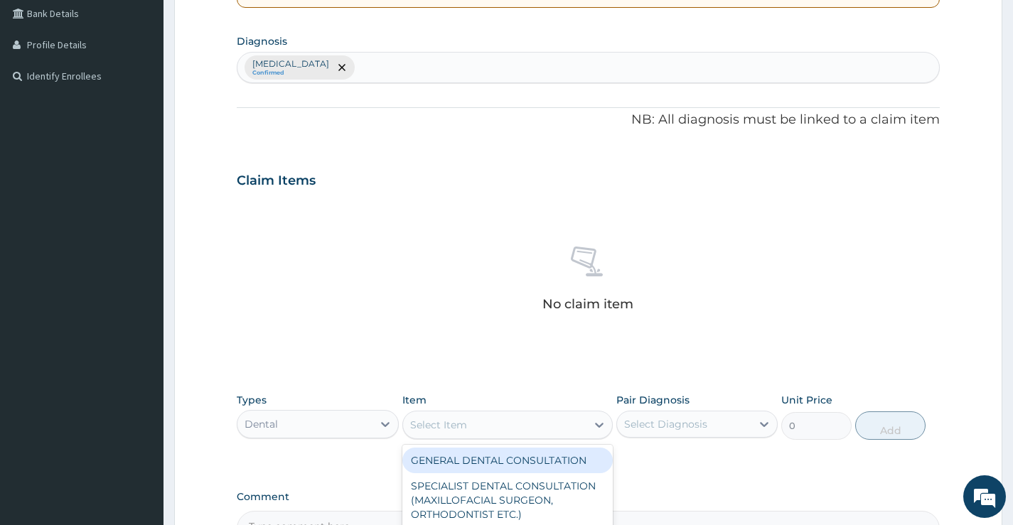
click at [569, 431] on div "Select Item" at bounding box center [495, 425] width 184 height 23
click at [537, 462] on div "GENERAL DENTAL CONSULTATION" at bounding box center [507, 461] width 211 height 26
type input "5000"
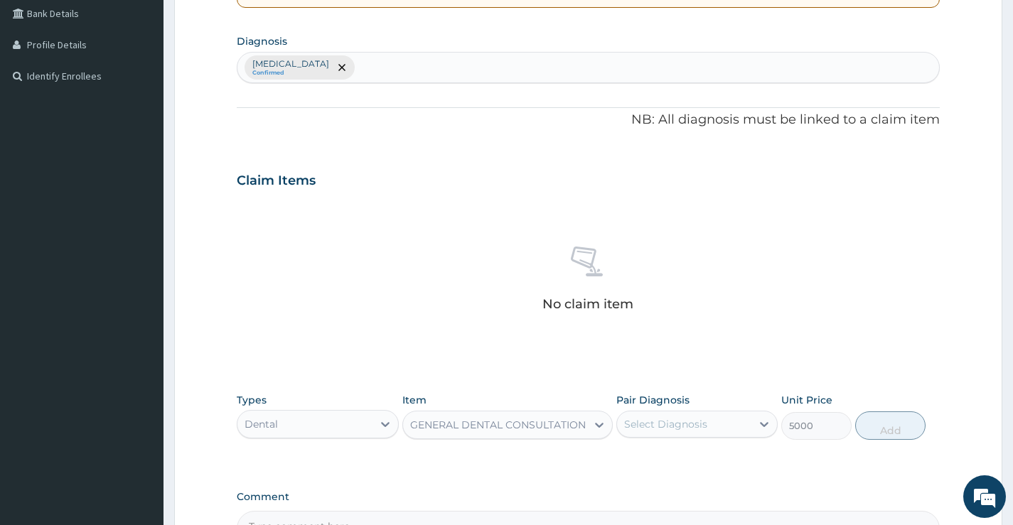
click at [726, 427] on div "Select Diagnosis" at bounding box center [684, 424] width 134 height 23
click at [710, 456] on div "Gingivitis" at bounding box center [696, 460] width 161 height 29
checkbox input "true"
click at [871, 428] on button "Add" at bounding box center [890, 426] width 70 height 28
type input "0"
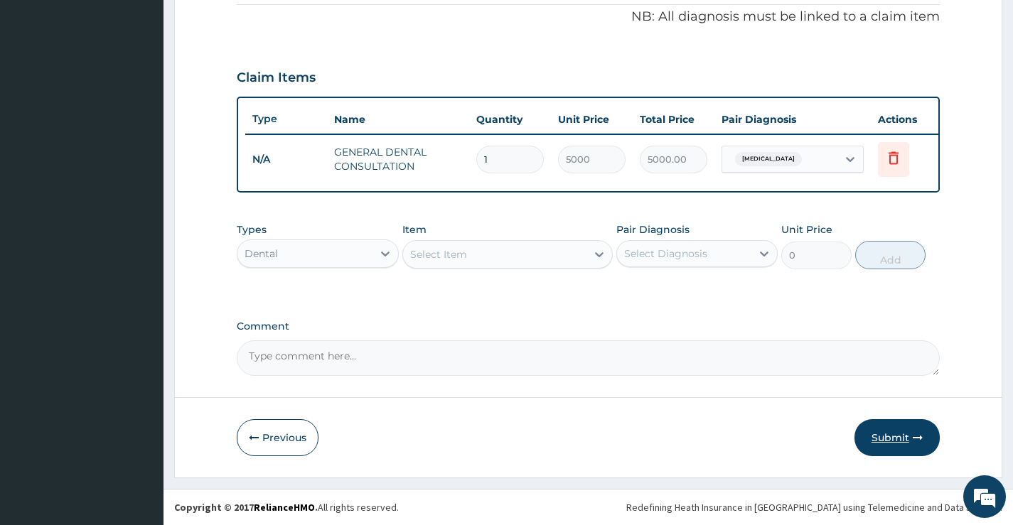
click at [901, 439] on button "Submit" at bounding box center [897, 437] width 85 height 37
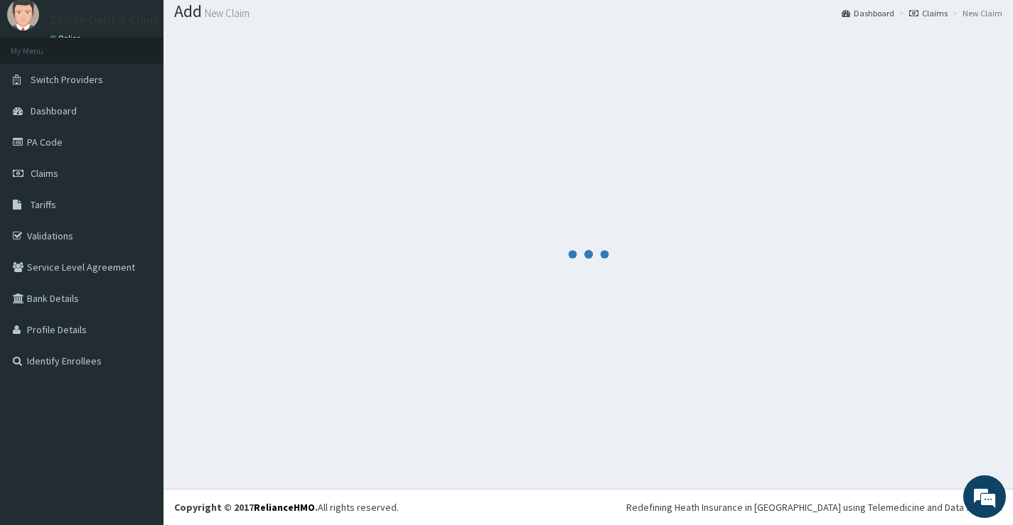
scroll to position [443, 0]
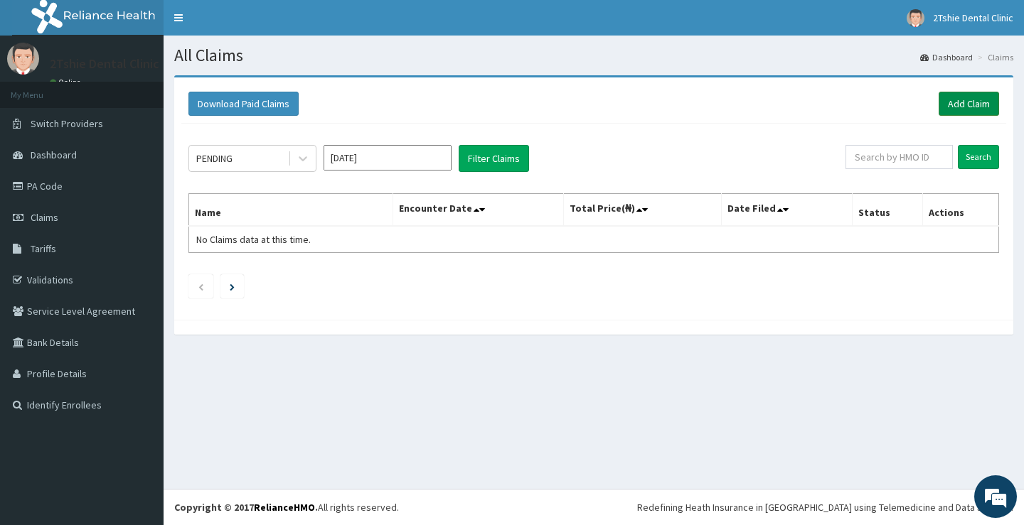
click at [973, 102] on link "Add Claim" at bounding box center [968, 104] width 60 height 24
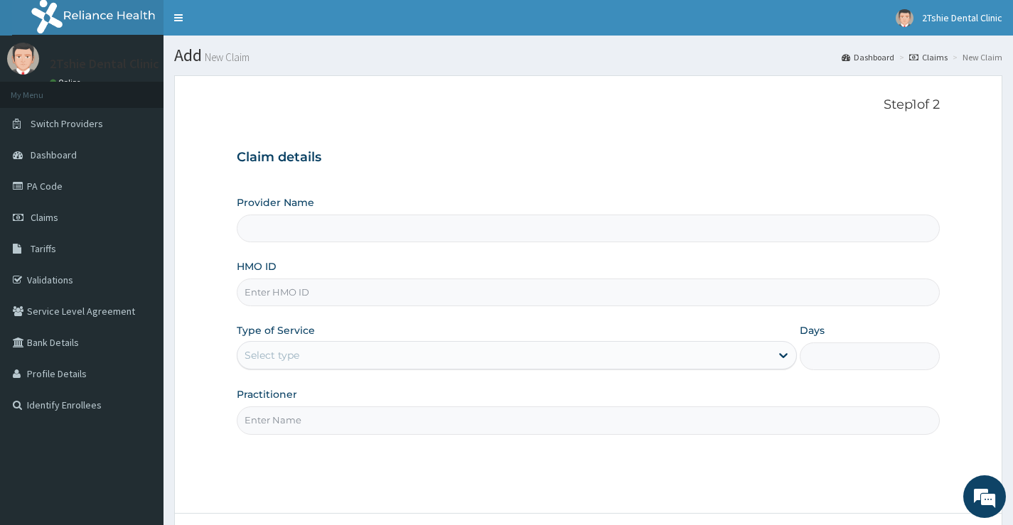
click at [309, 299] on input "HMO ID" at bounding box center [588, 293] width 703 height 28
type input "2Tshie dental Clinic"
paste input "CPP/10061/C"
type input "CPP/10061/E"
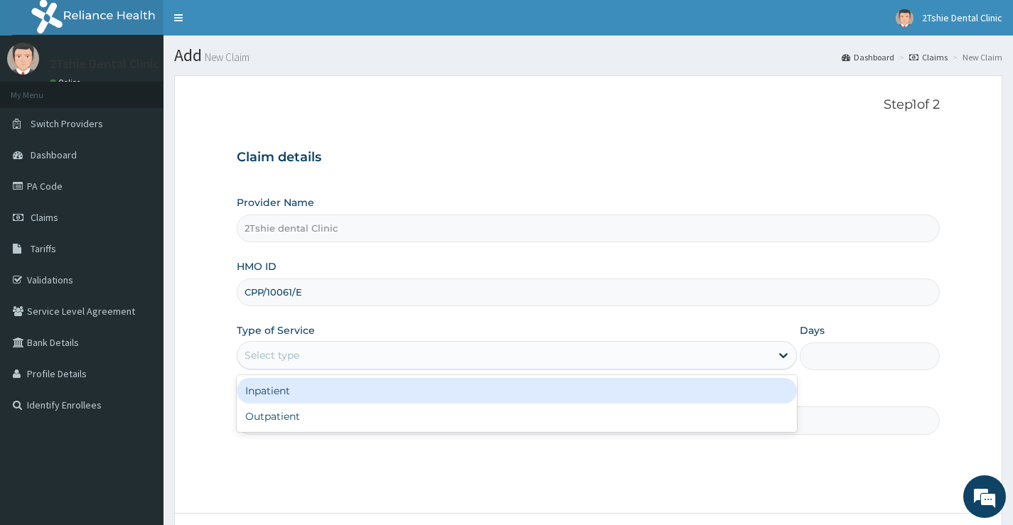
click at [289, 358] on div "Select type" at bounding box center [272, 355] width 55 height 14
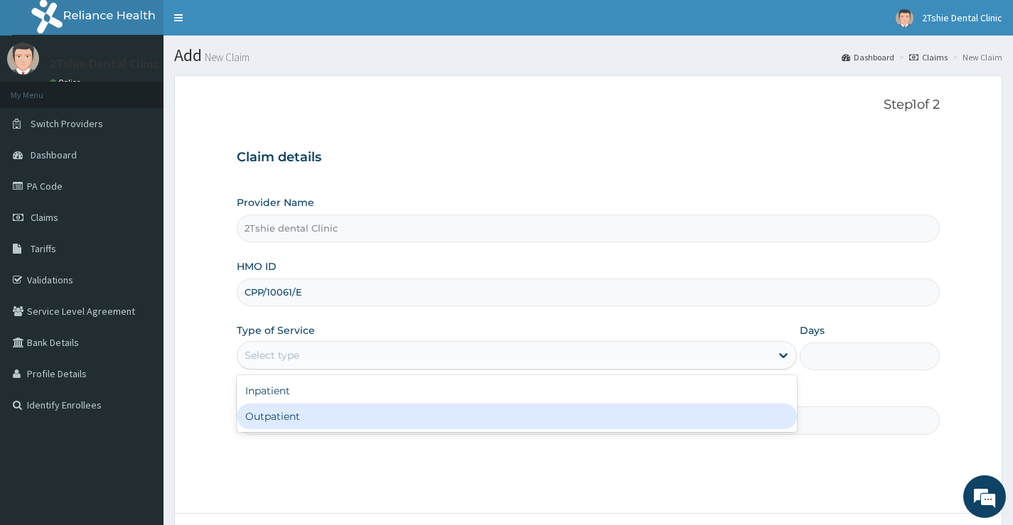
click at [272, 414] on div "Outpatient" at bounding box center [517, 417] width 560 height 26
type input "1"
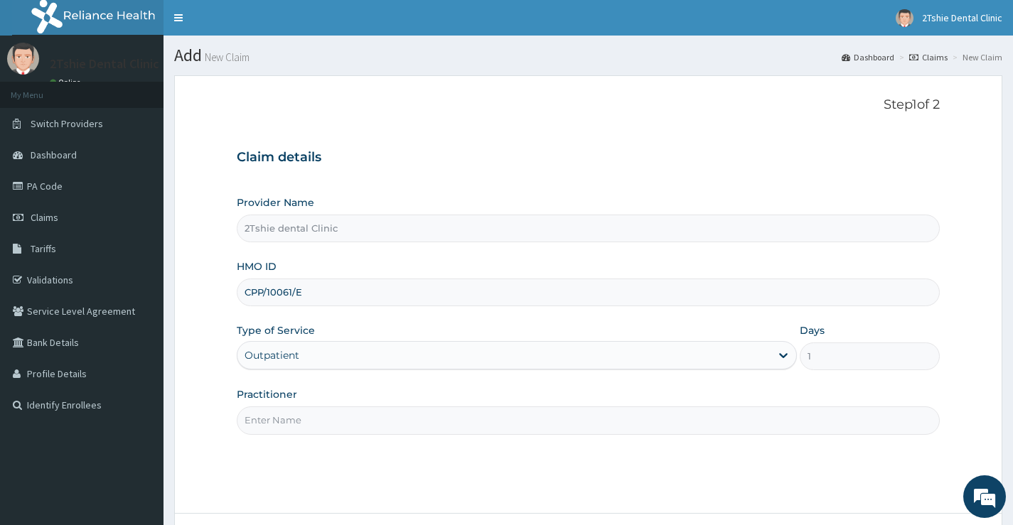
click at [290, 424] on input "Practitioner" at bounding box center [588, 421] width 703 height 28
type input "[PERSON_NAME]"
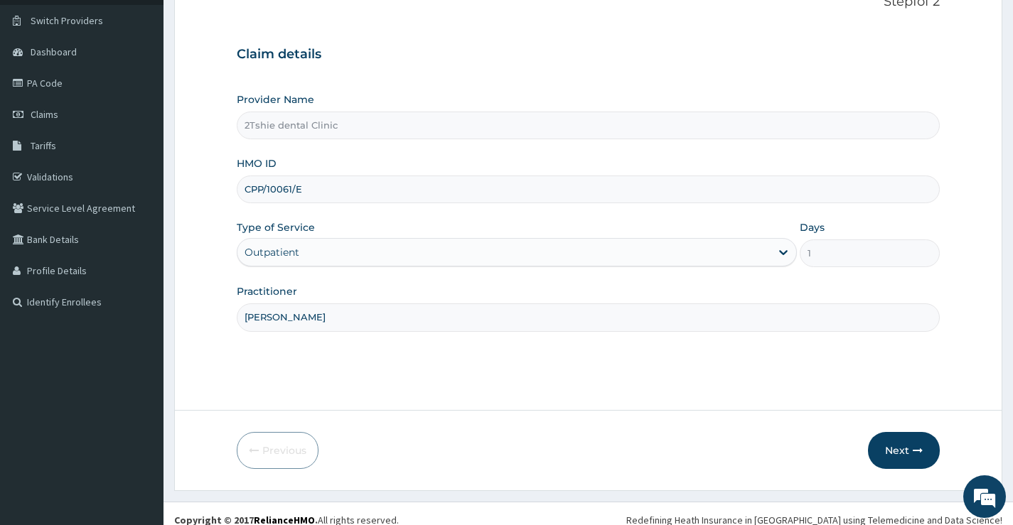
scroll to position [116, 0]
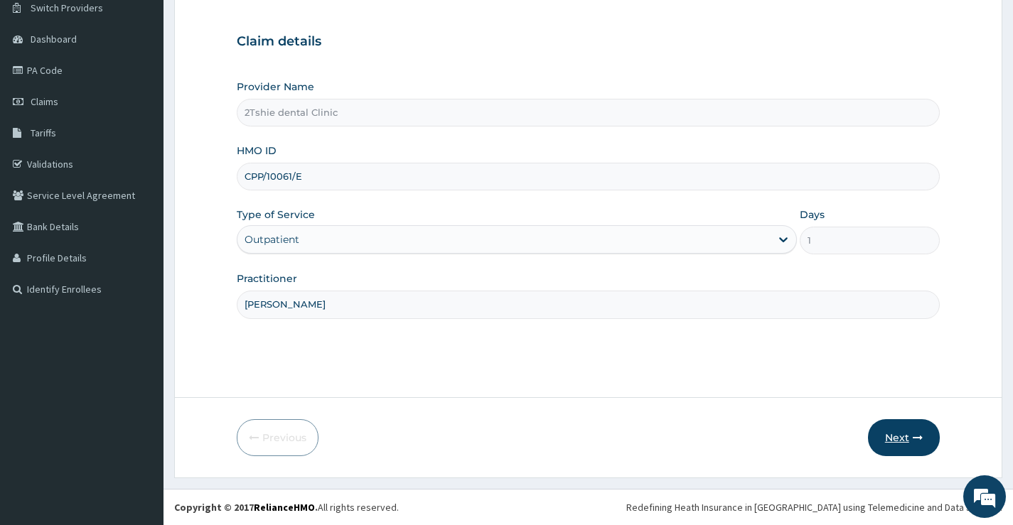
click at [888, 439] on button "Next" at bounding box center [904, 437] width 72 height 37
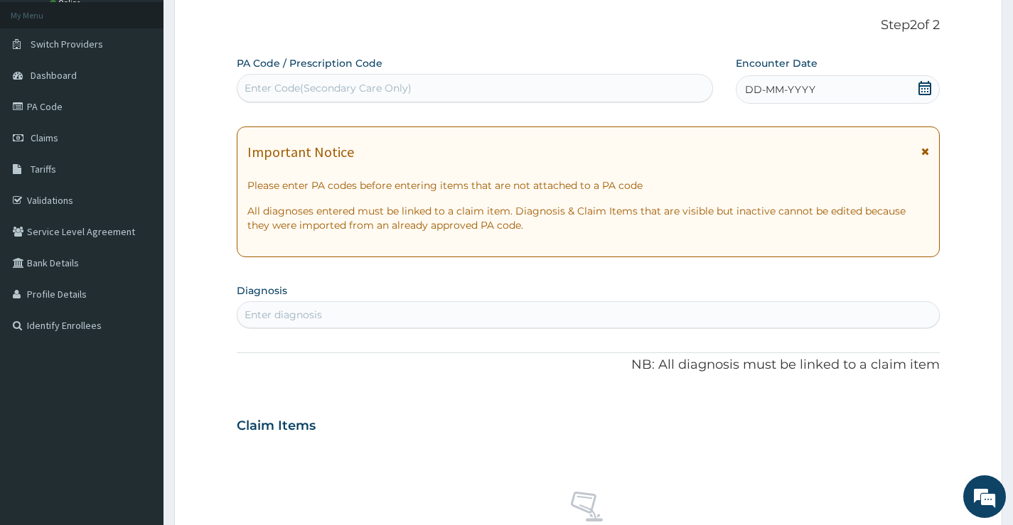
scroll to position [45, 0]
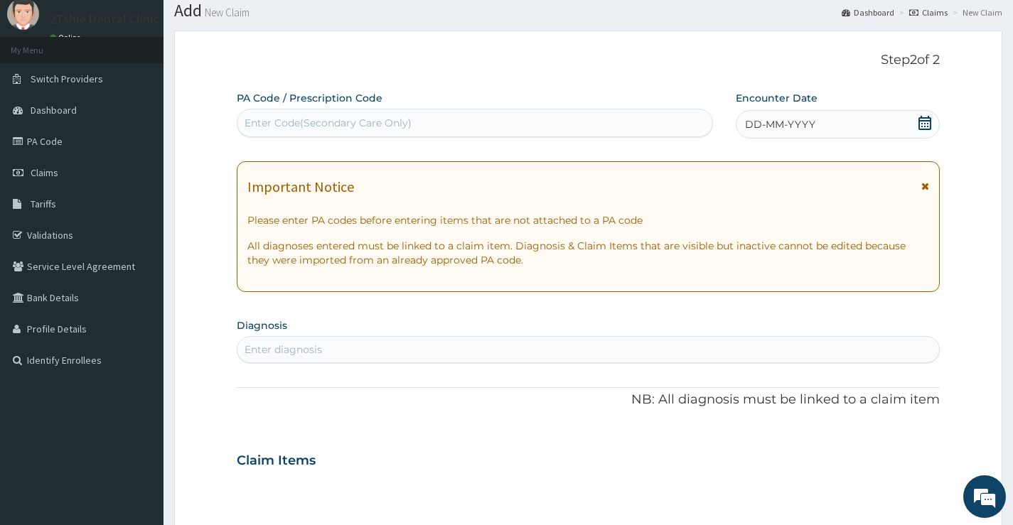
click at [511, 119] on div "Enter Code(Secondary Care Only)" at bounding box center [474, 123] width 475 height 23
drag, startPoint x: 815, startPoint y: 123, endPoint x: 884, endPoint y: 122, distance: 69.0
click at [820, 124] on div "DD-MM-YYYY" at bounding box center [838, 124] width 204 height 28
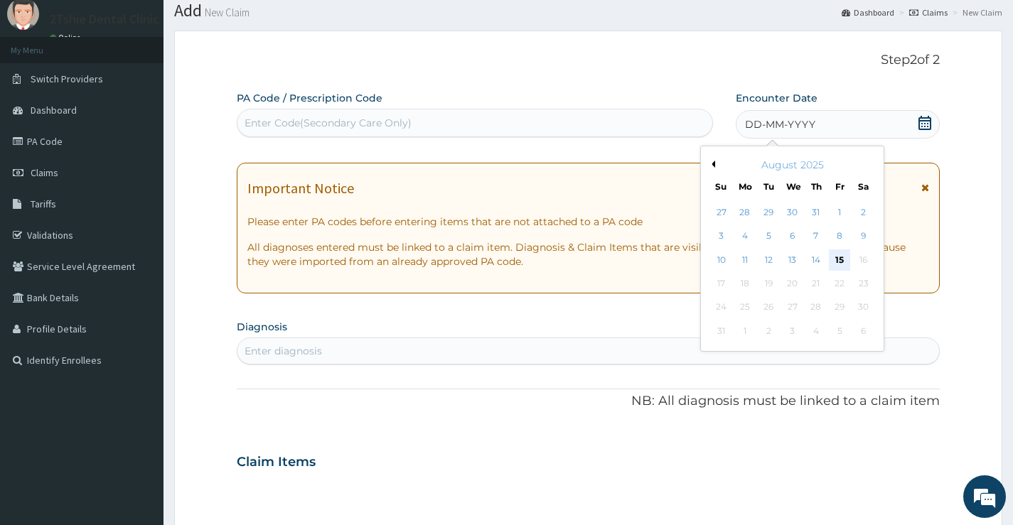
click at [840, 258] on div "15" at bounding box center [839, 260] width 21 height 21
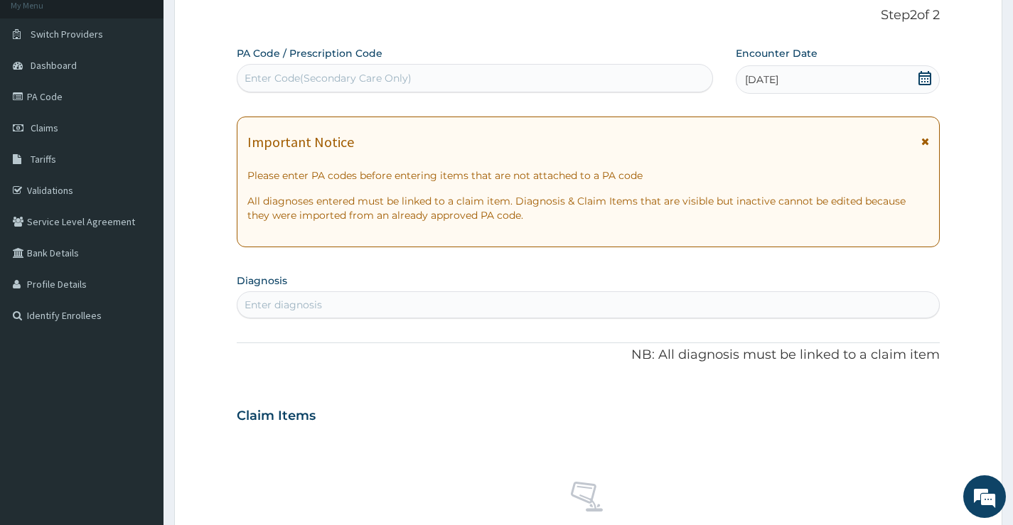
scroll to position [116, 0]
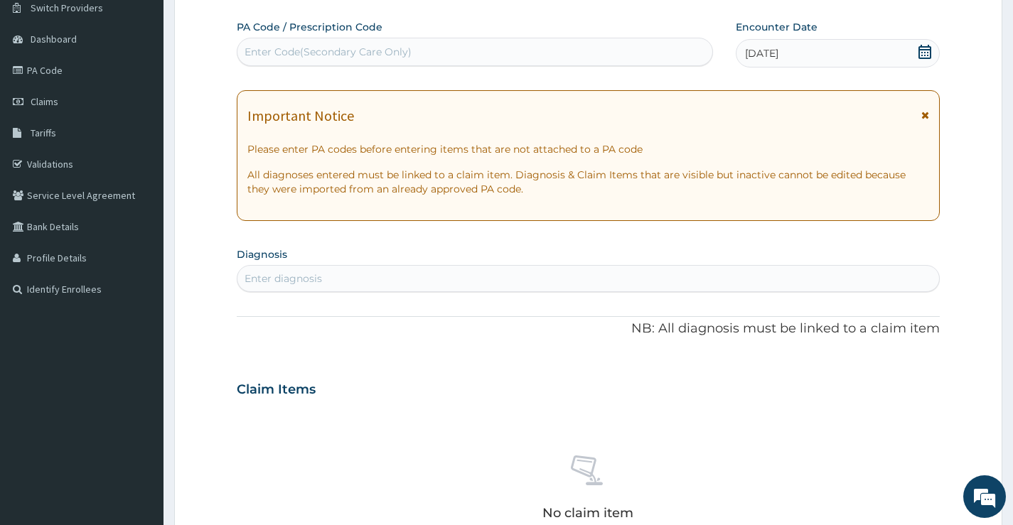
click at [486, 284] on div "Enter diagnosis" at bounding box center [588, 278] width 702 height 23
type input "GINGI"
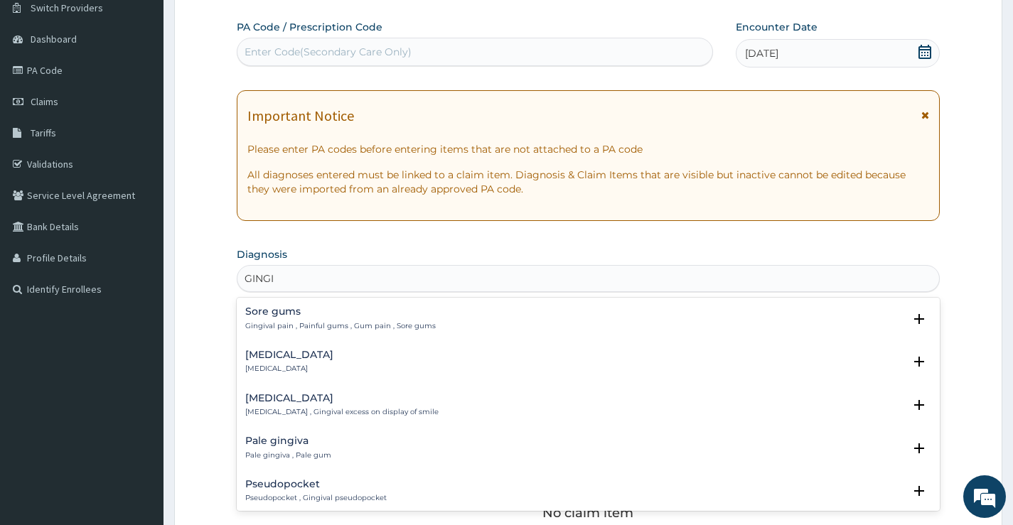
click at [278, 353] on h4 "Gingivitis" at bounding box center [289, 355] width 88 height 11
click at [274, 365] on p "Gingivitis" at bounding box center [289, 369] width 88 height 10
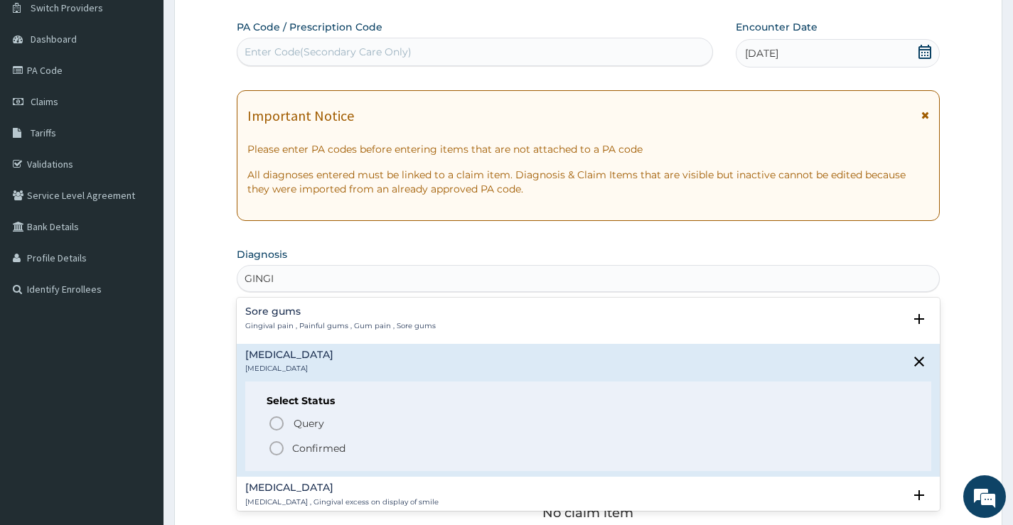
click at [275, 451] on icon "status option filled" at bounding box center [276, 448] width 17 height 17
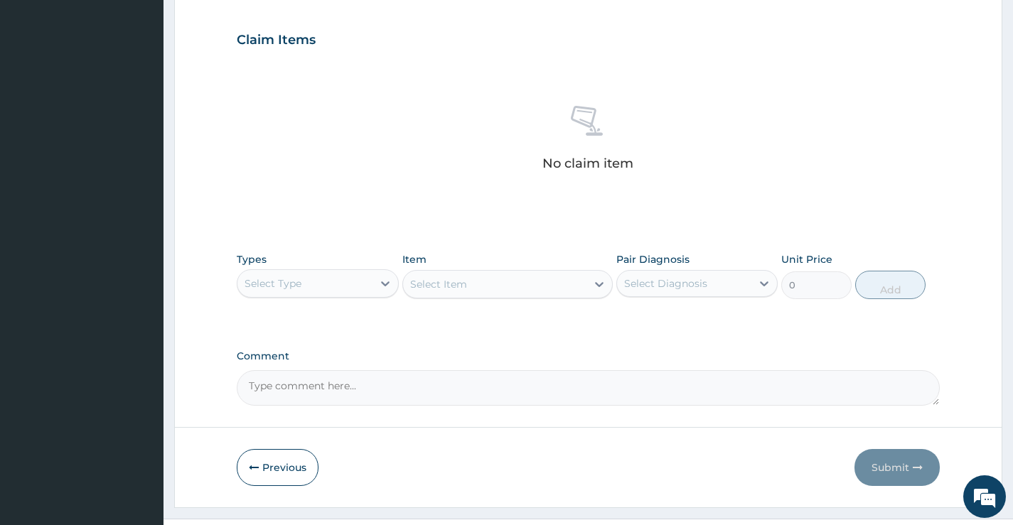
scroll to position [471, 0]
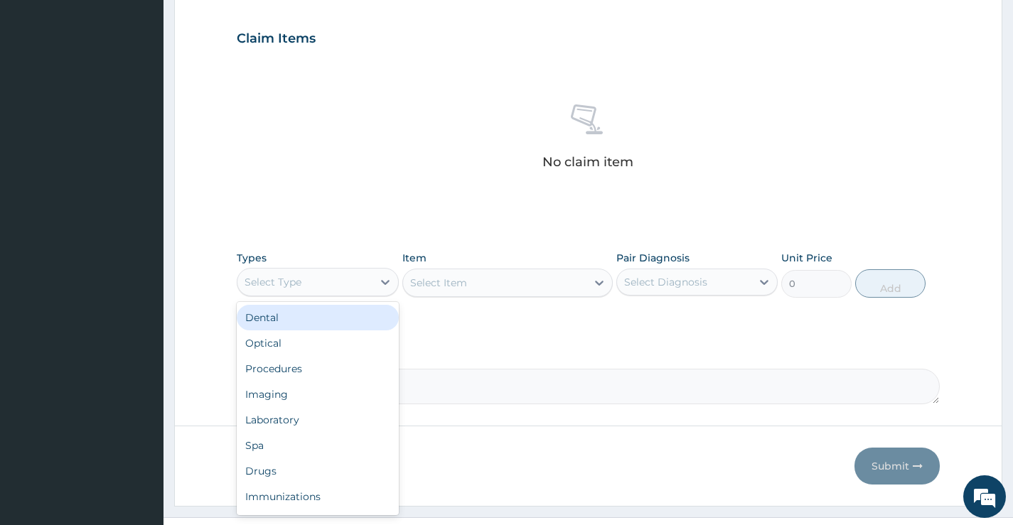
click at [321, 287] on div "Select Type" at bounding box center [304, 282] width 134 height 23
click at [307, 321] on div "Dental" at bounding box center [317, 318] width 161 height 26
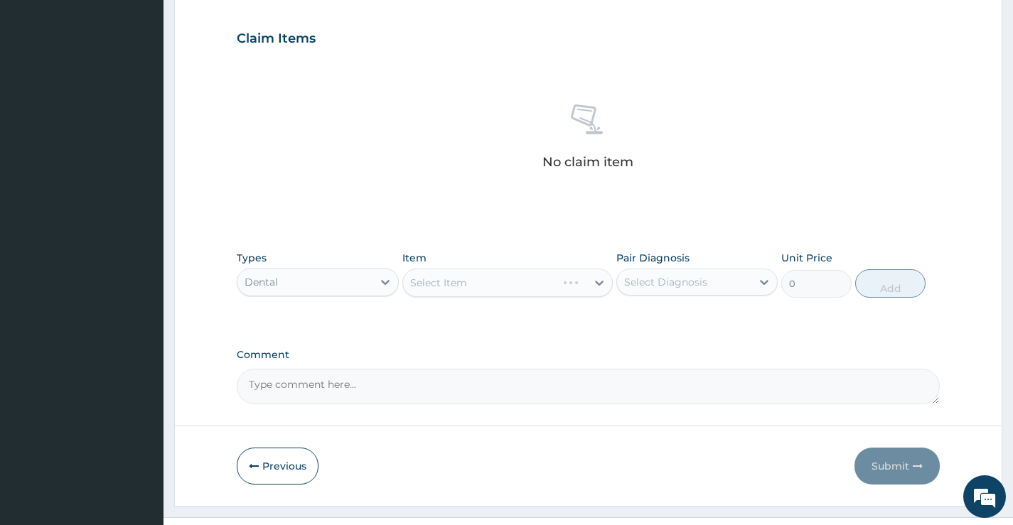
click at [500, 278] on div "Select Item" at bounding box center [507, 283] width 211 height 28
click at [562, 282] on div "Select Item" at bounding box center [507, 283] width 211 height 28
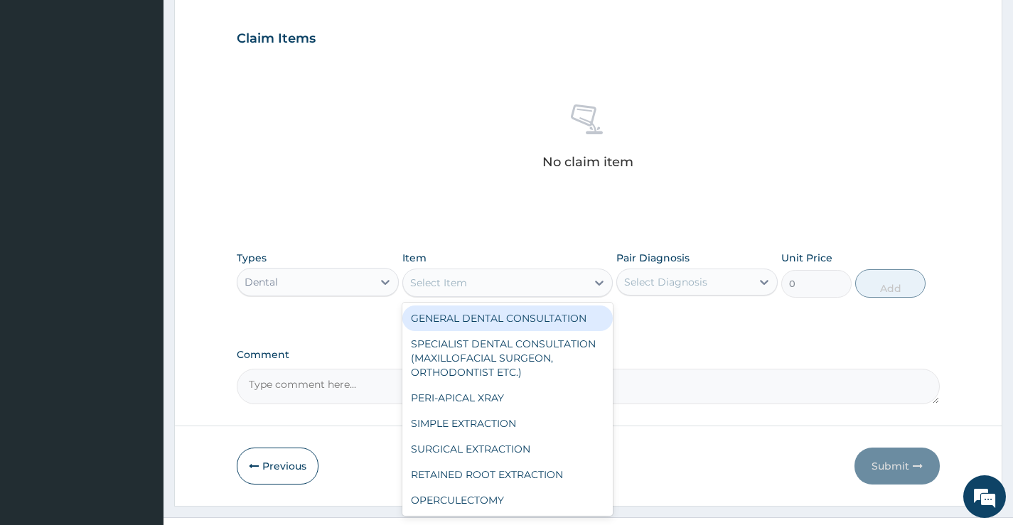
click at [569, 284] on div "Select Item" at bounding box center [495, 283] width 184 height 23
drag, startPoint x: 518, startPoint y: 325, endPoint x: 526, endPoint y: 324, distance: 7.9
click at [519, 325] on div "GENERAL DENTAL CONSULTATION" at bounding box center [507, 319] width 211 height 26
type input "5000"
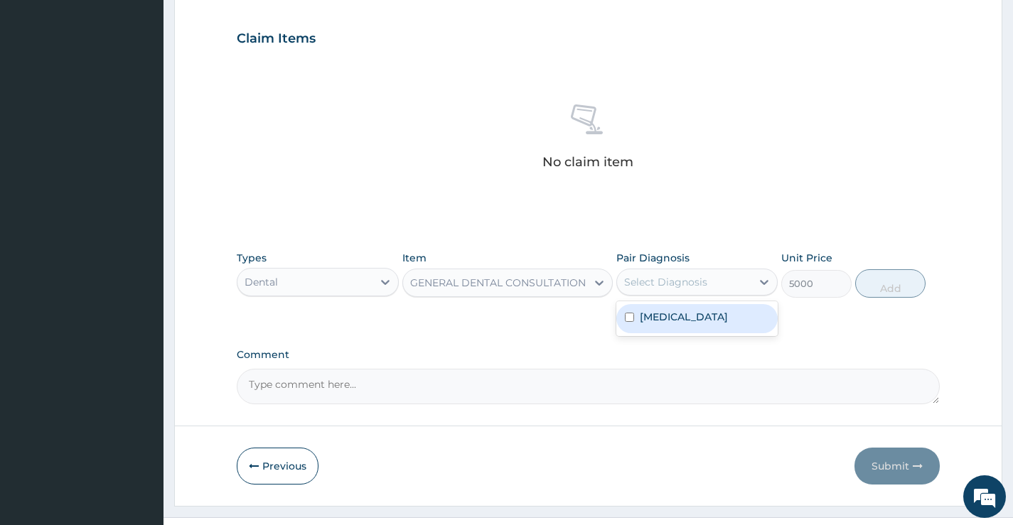
click at [673, 278] on div "Select Diagnosis" at bounding box center [665, 282] width 83 height 14
drag, startPoint x: 665, startPoint y: 320, endPoint x: 675, endPoint y: 321, distance: 10.0
click at [666, 321] on label "Gingivitis" at bounding box center [684, 317] width 88 height 14
checkbox input "true"
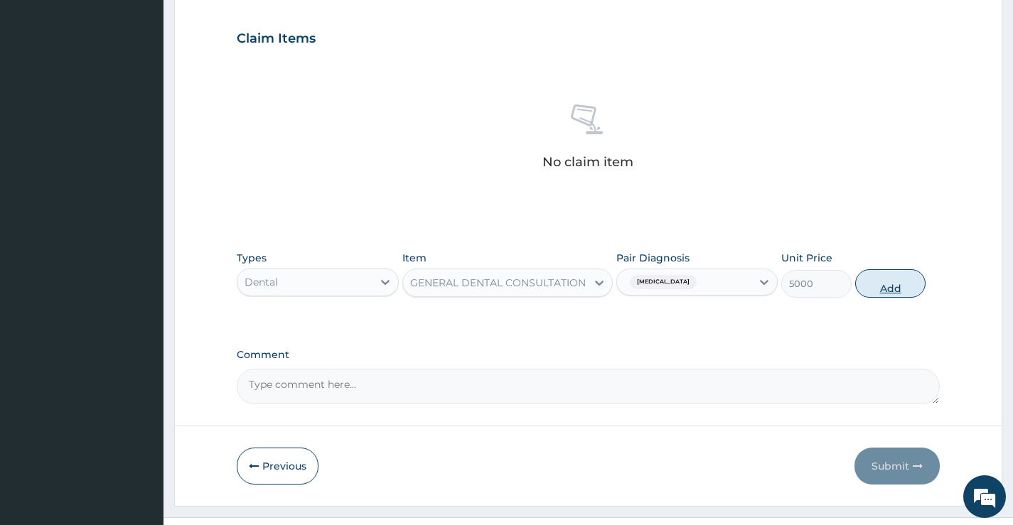
click at [892, 285] on button "Add" at bounding box center [890, 283] width 70 height 28
type input "0"
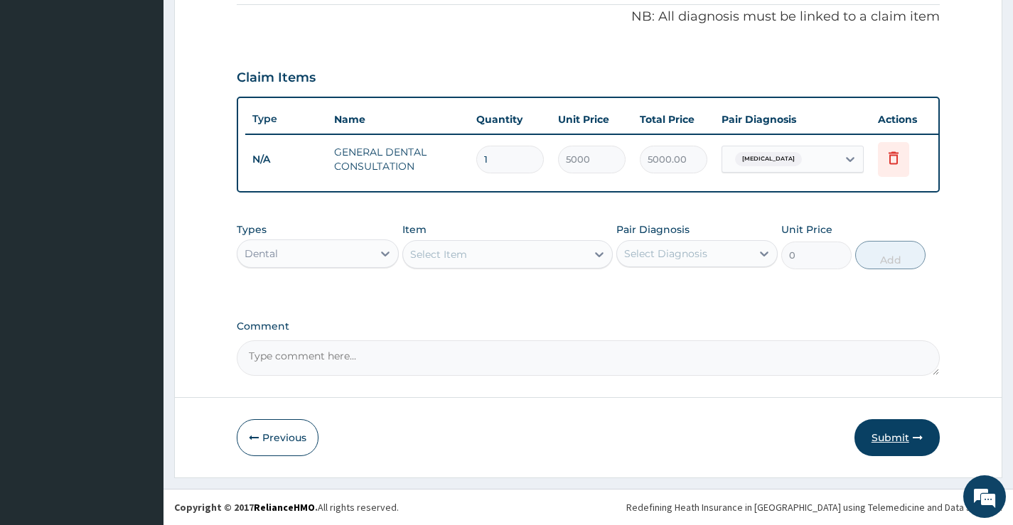
click at [884, 433] on button "Submit" at bounding box center [897, 437] width 85 height 37
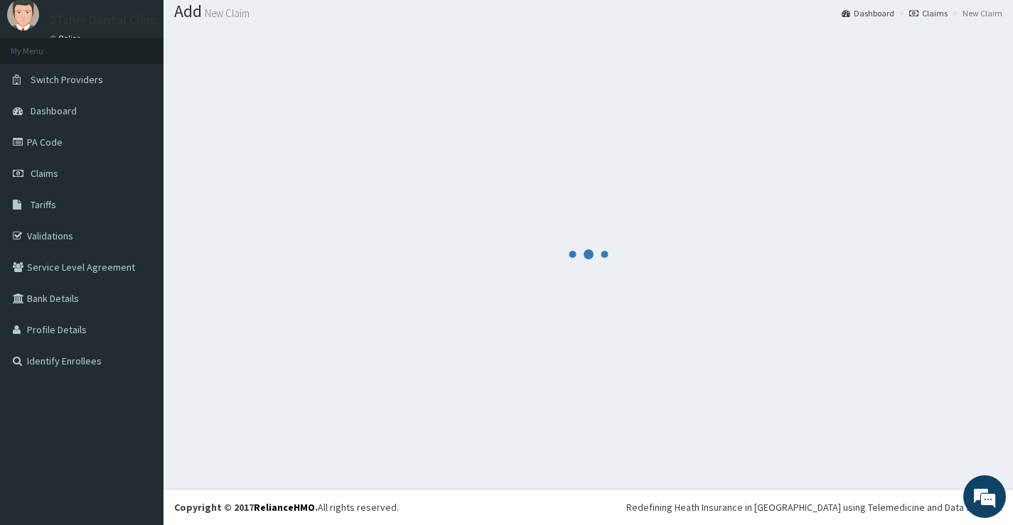
scroll to position [443, 0]
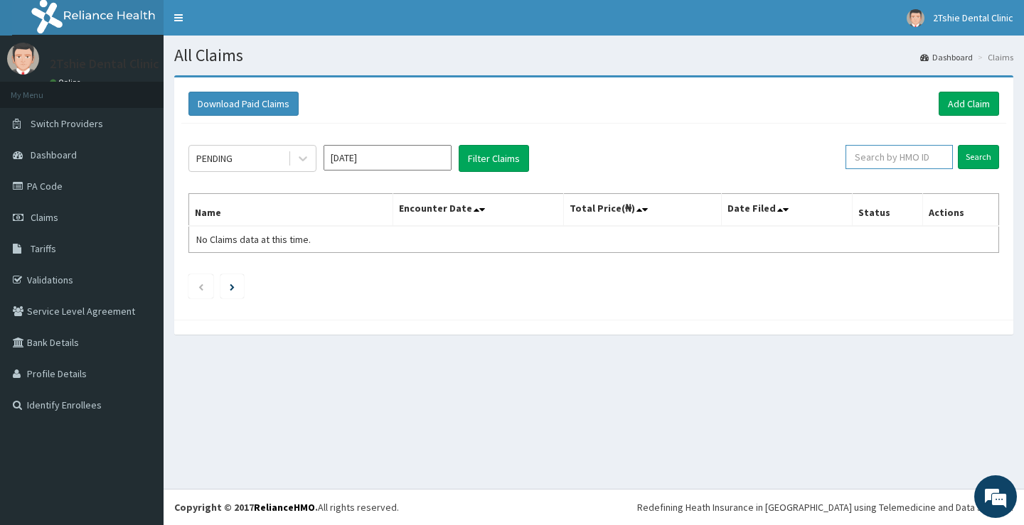
click at [902, 153] on input "text" at bounding box center [898, 157] width 107 height 24
paste input "CPP/10061/C"
click at [958, 145] on input "Search" at bounding box center [978, 157] width 41 height 24
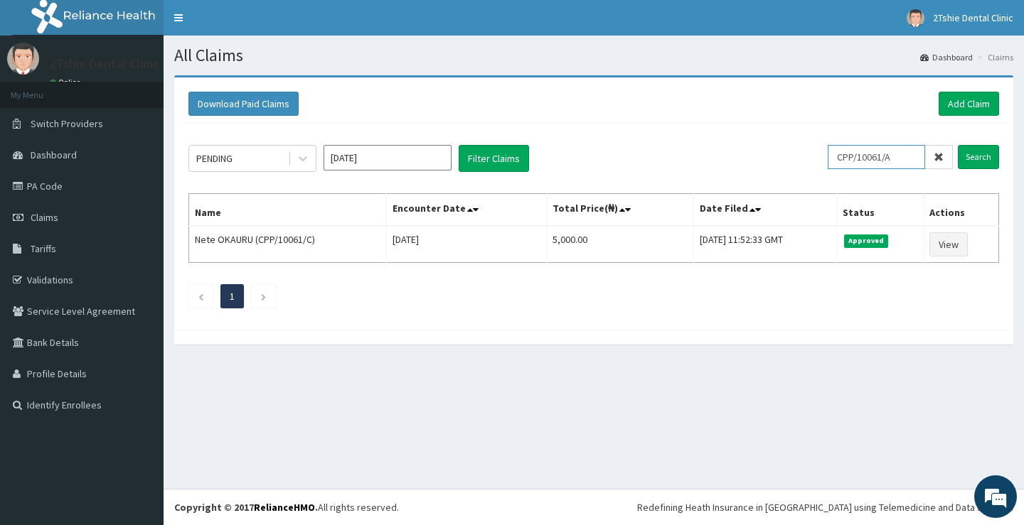
click at [958, 145] on input "Search" at bounding box center [978, 157] width 41 height 24
type input "C"
